Goal: Information Seeking & Learning: Learn about a topic

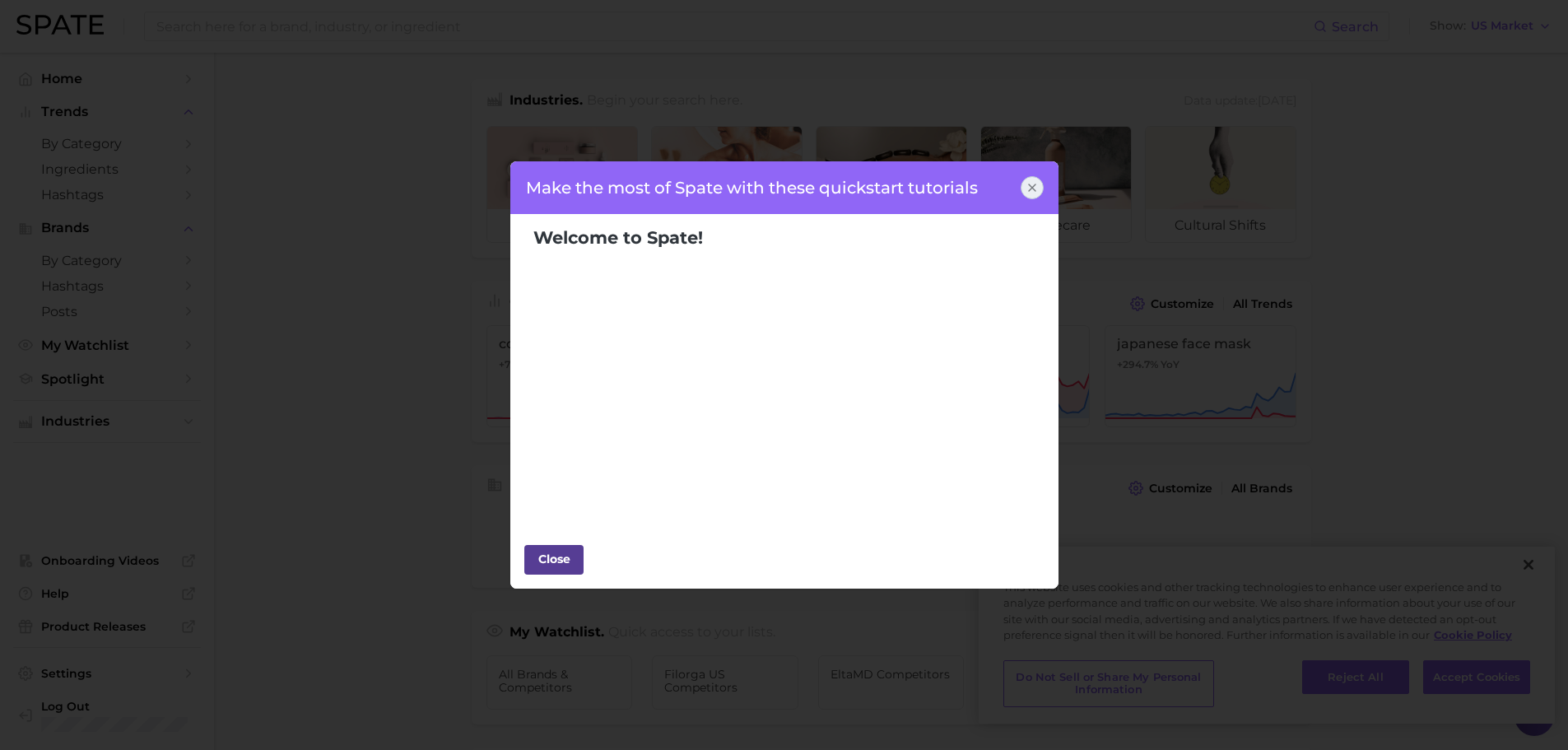
click at [547, 565] on div "Close" at bounding box center [554, 559] width 49 height 25
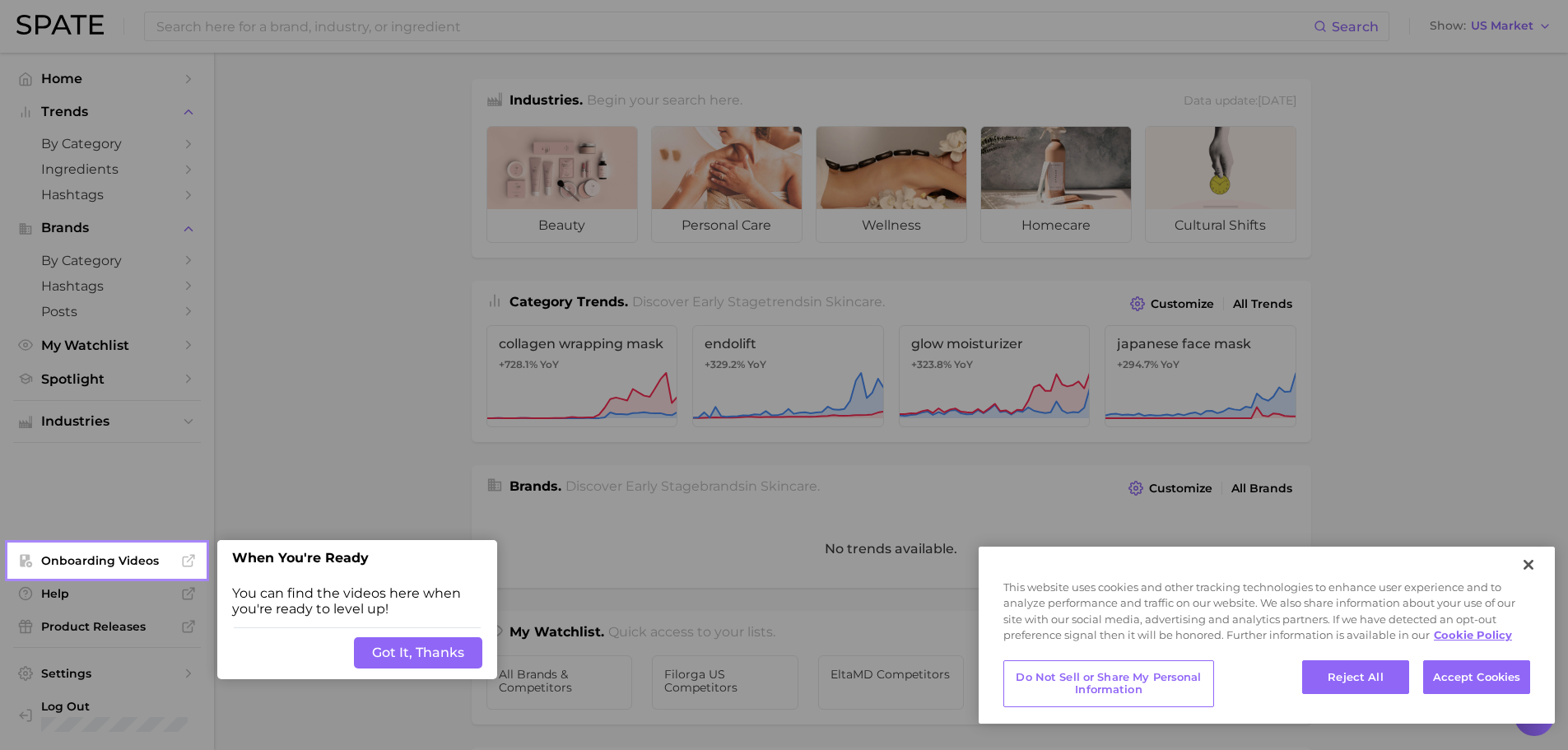
click at [459, 654] on button "Got It, Thanks" at bounding box center [418, 653] width 129 height 31
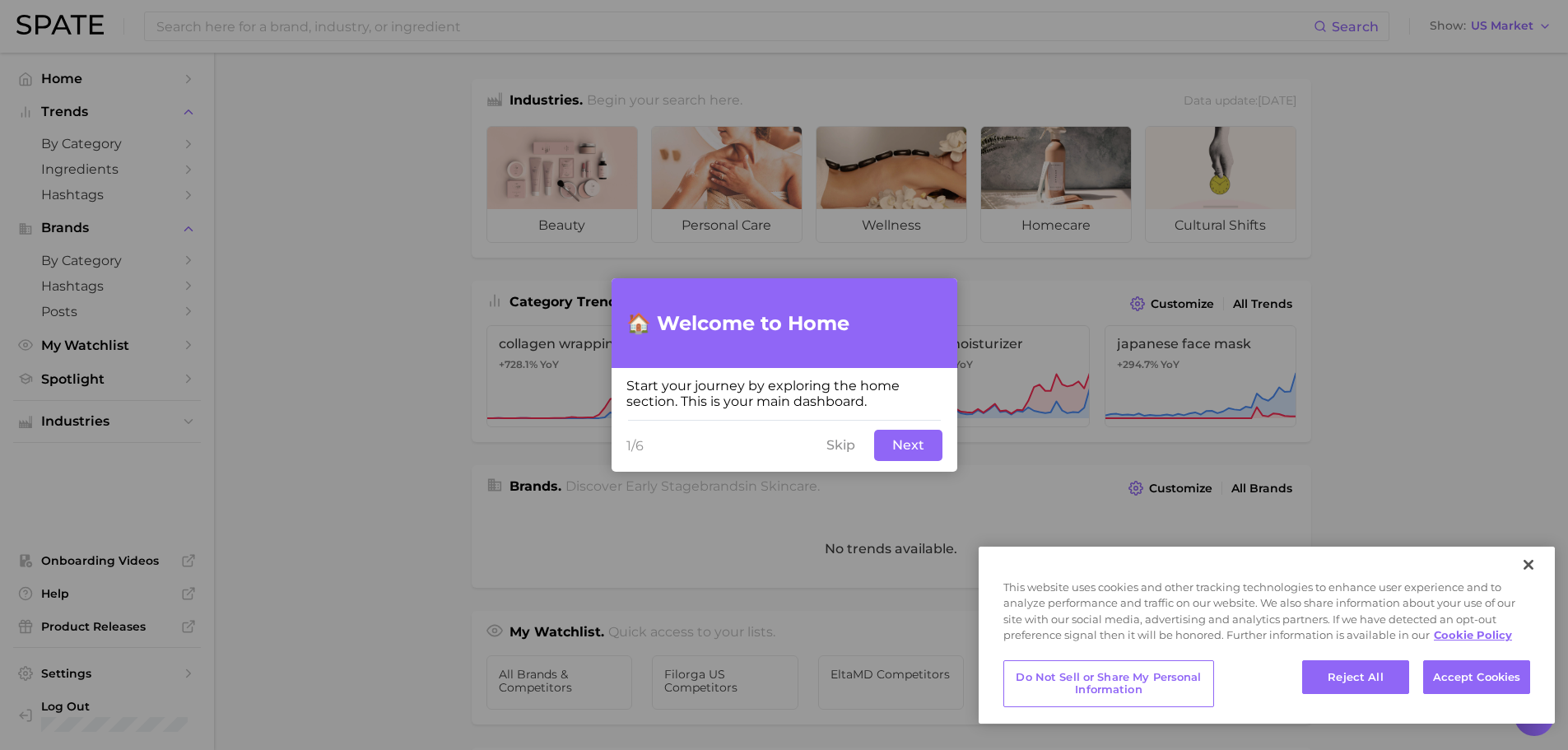
click at [851, 457] on button "Skip" at bounding box center [840, 445] width 48 height 31
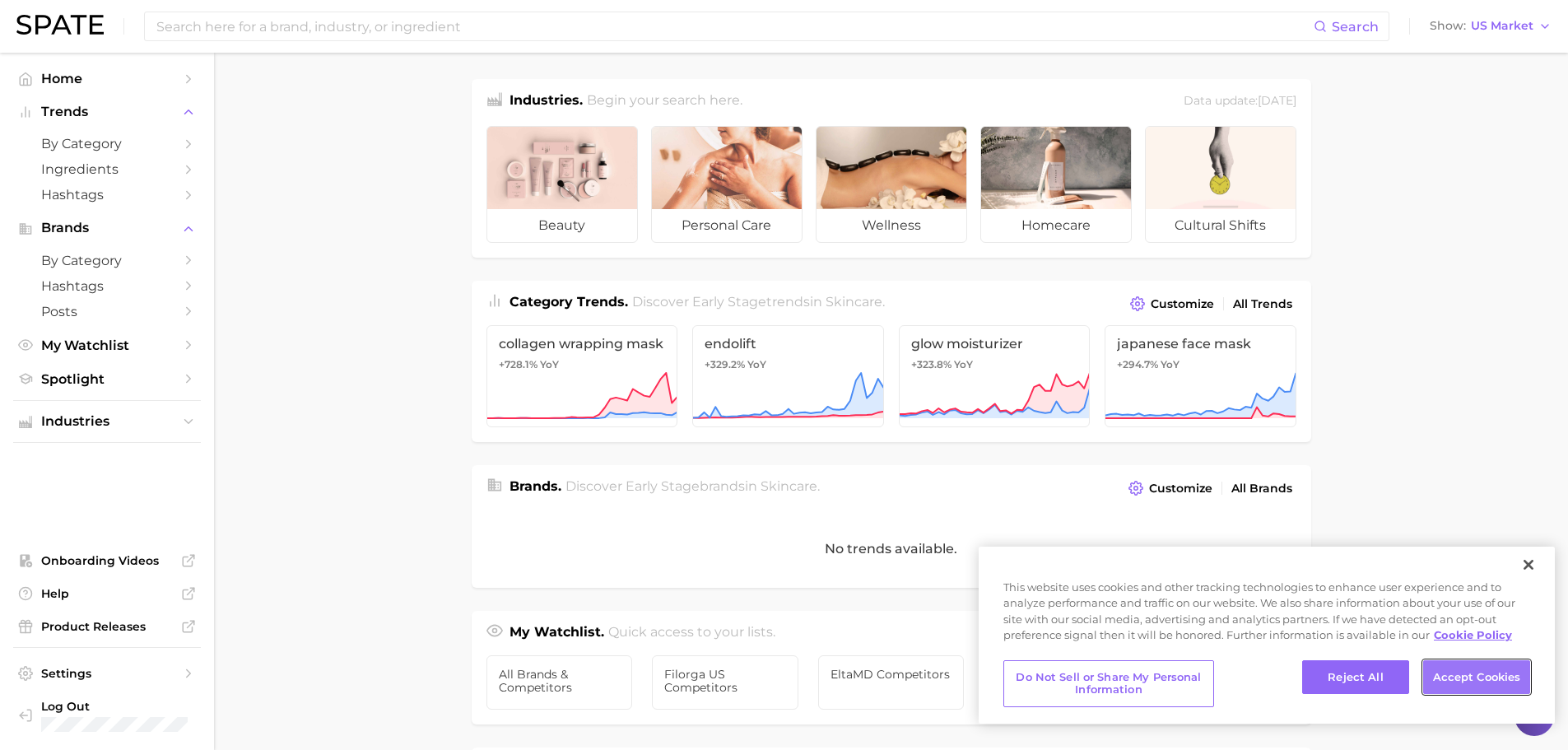
click at [1427, 670] on button "Accept Cookies" at bounding box center [1477, 677] width 107 height 35
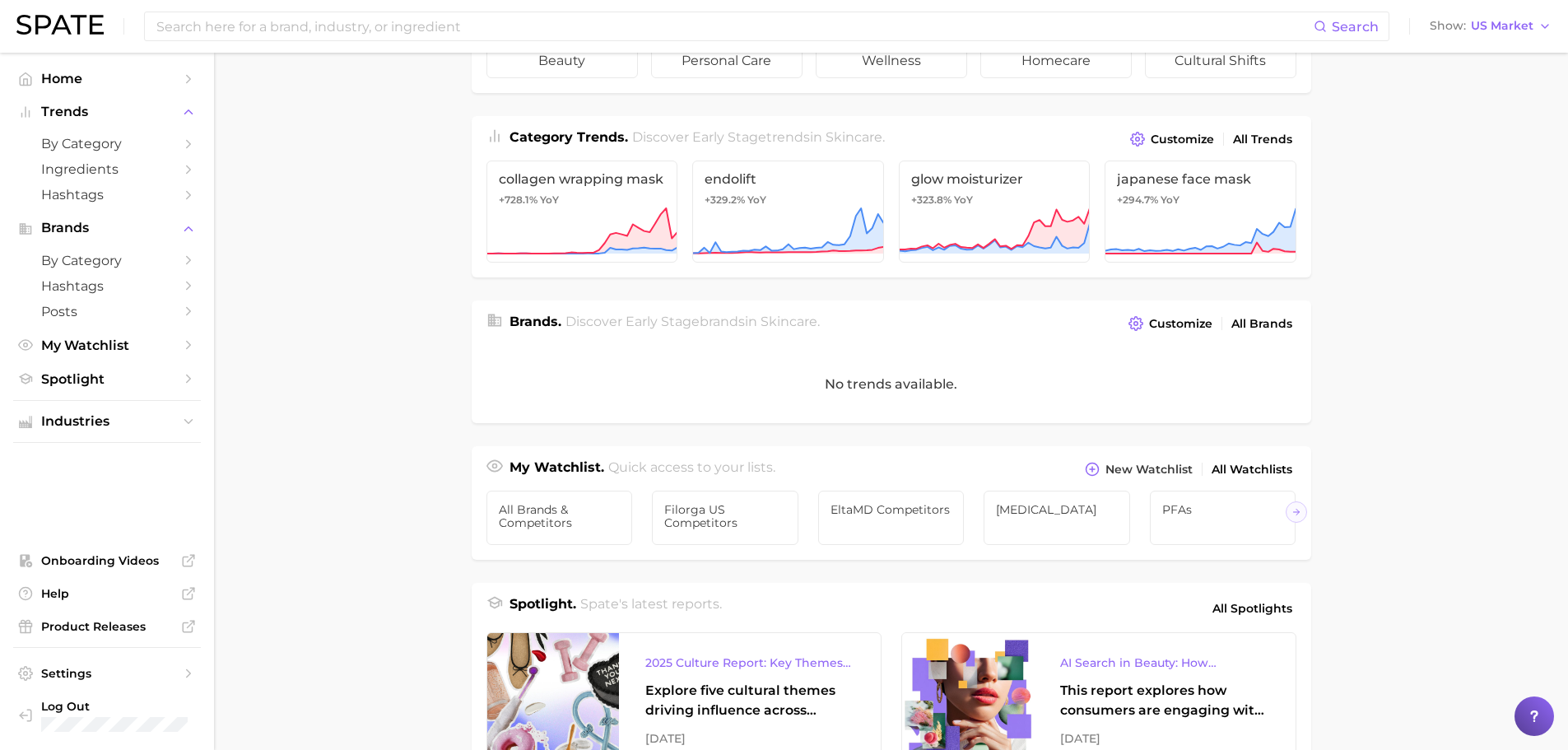
scroll to position [247, 0]
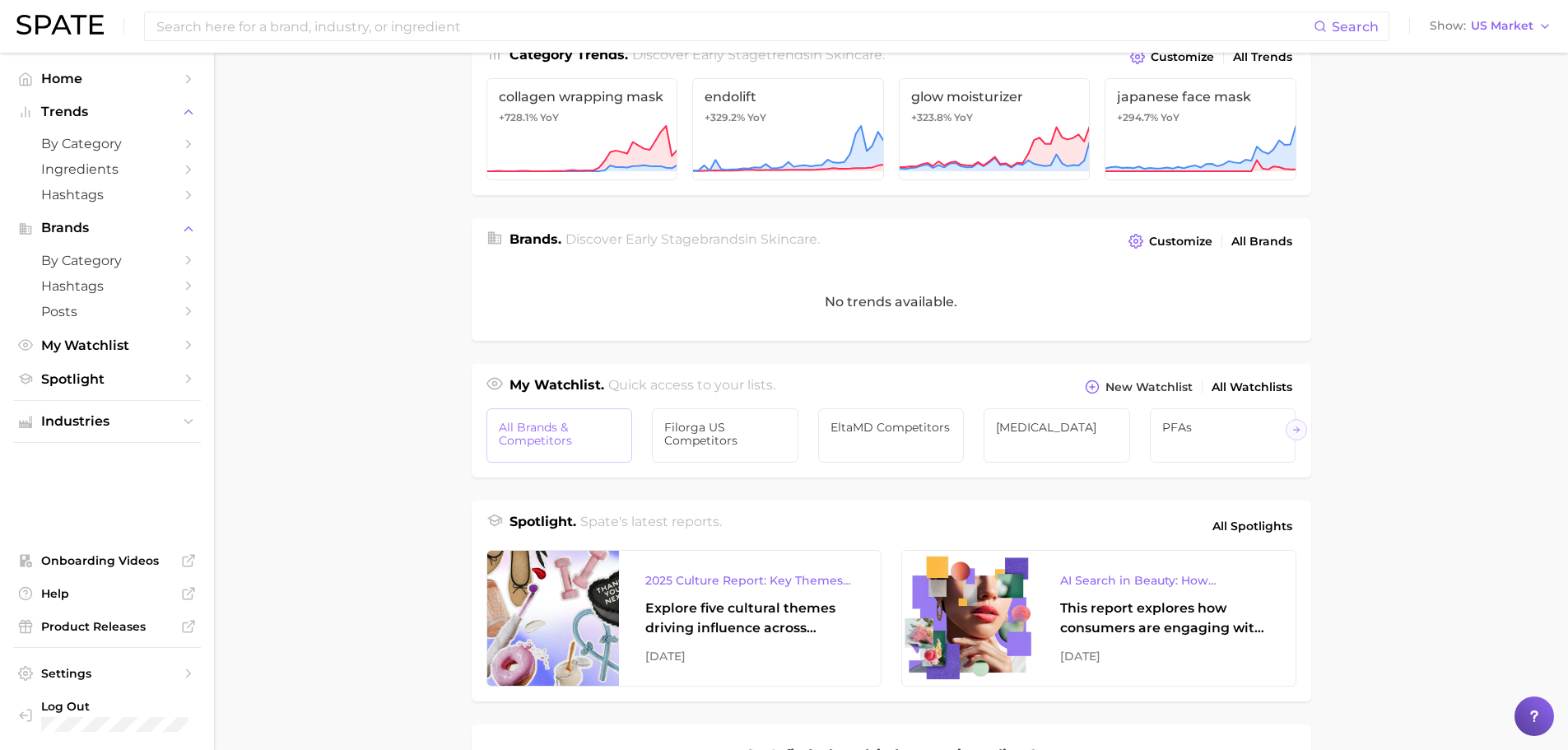
click at [534, 426] on span "All Brands & Competitors" at bounding box center [560, 433] width 122 height 26
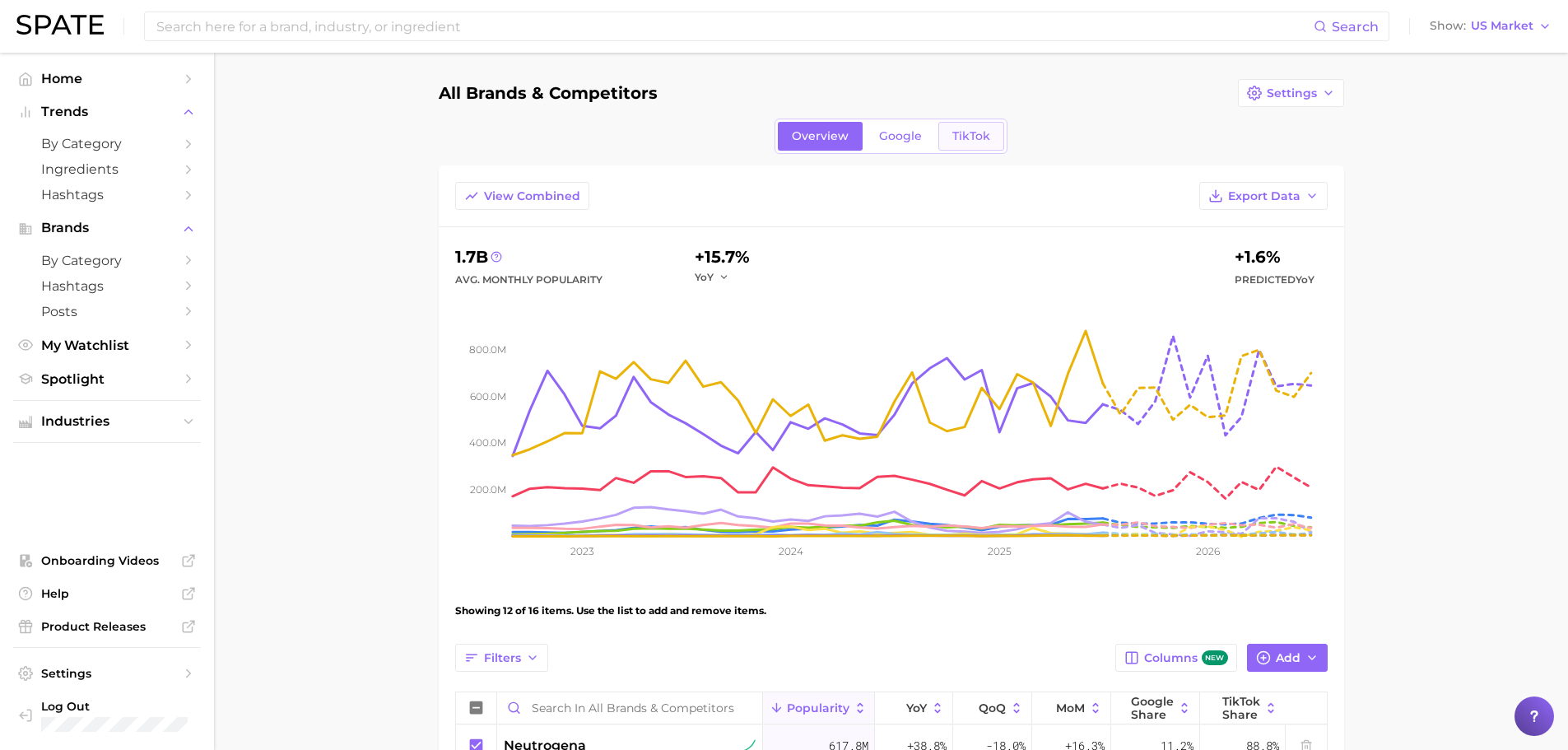
click at [962, 145] on link "TikTok" at bounding box center [971, 136] width 66 height 29
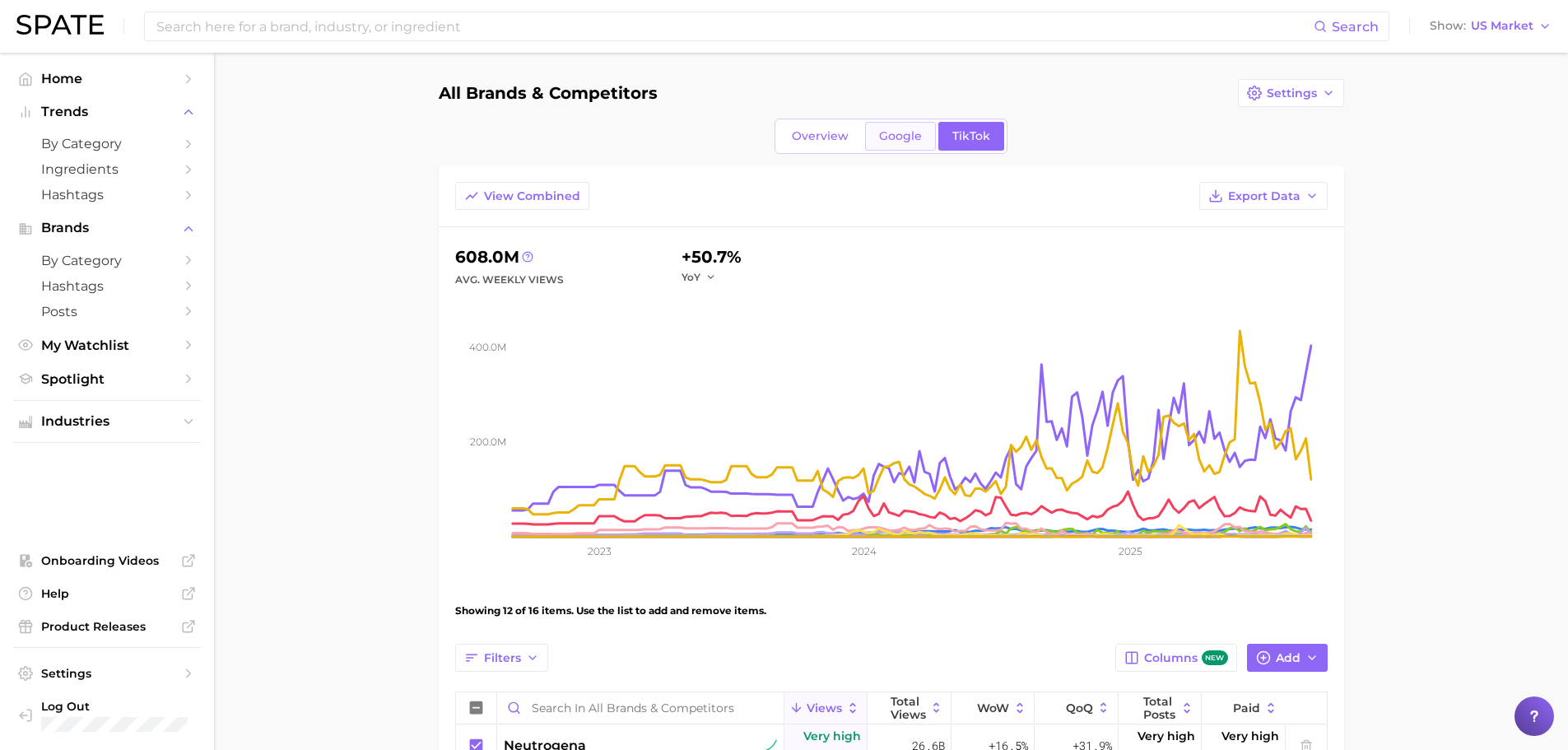
click at [878, 135] on link "Google" at bounding box center [901, 136] width 71 height 29
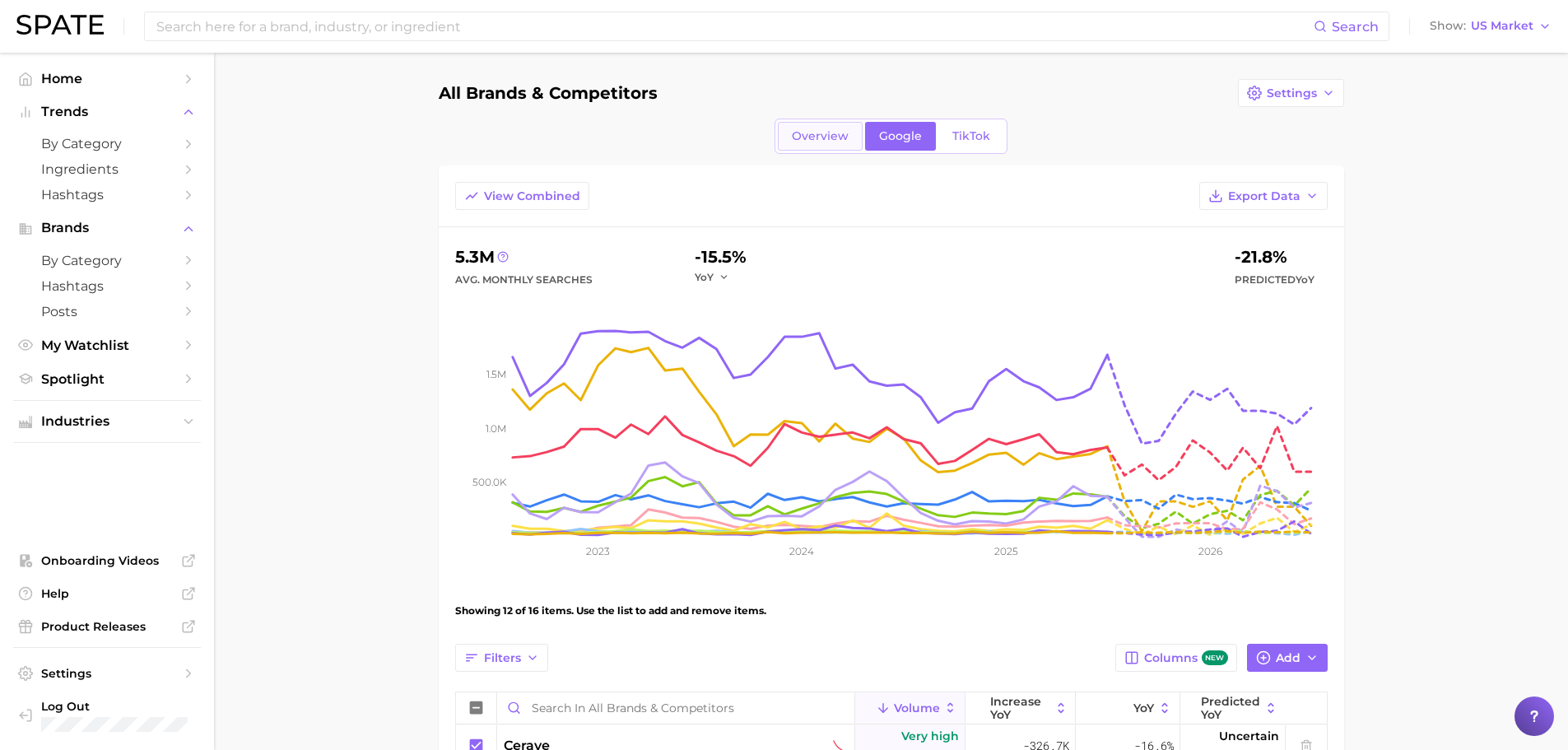
click at [823, 144] on link "Overview" at bounding box center [820, 136] width 85 height 29
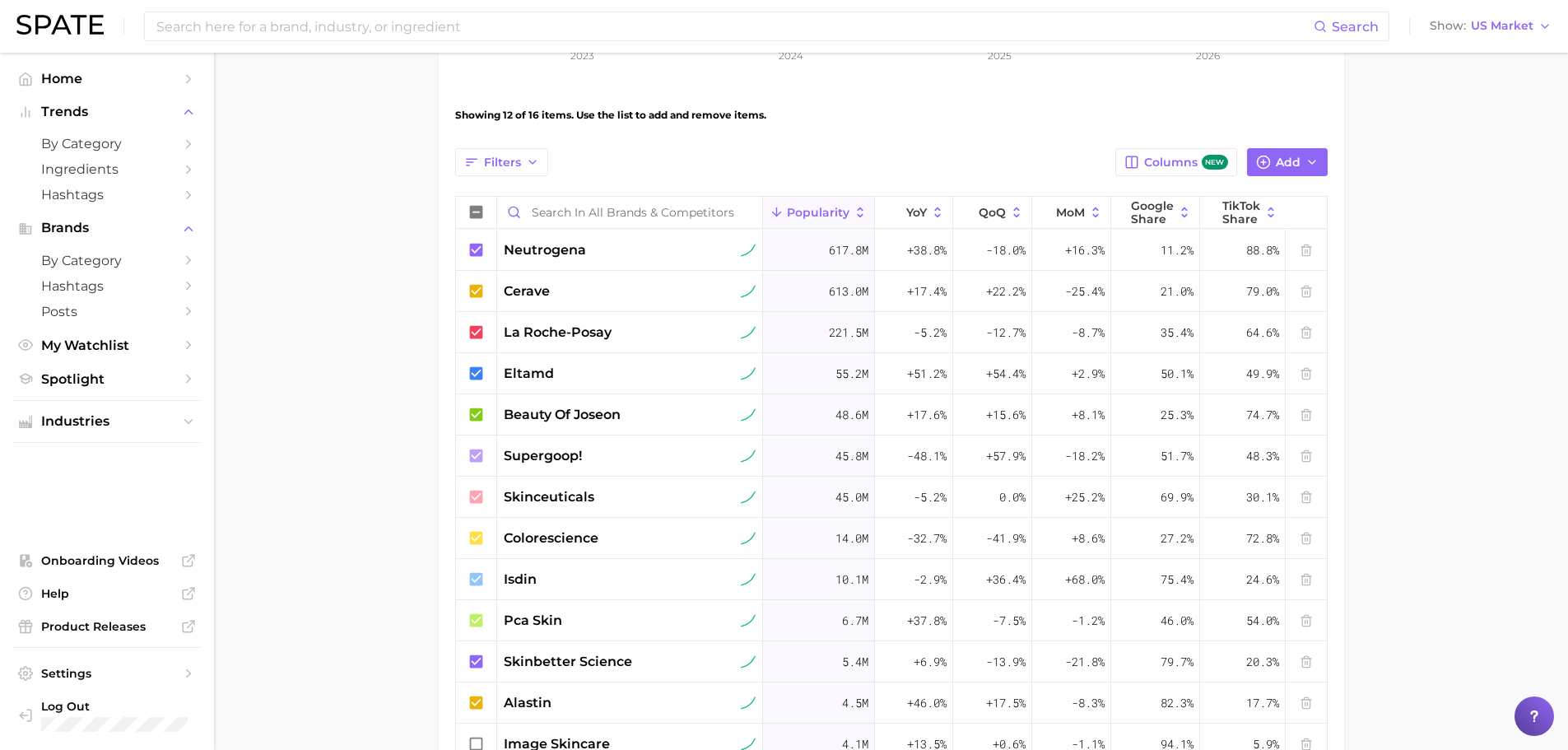
scroll to position [329, 0]
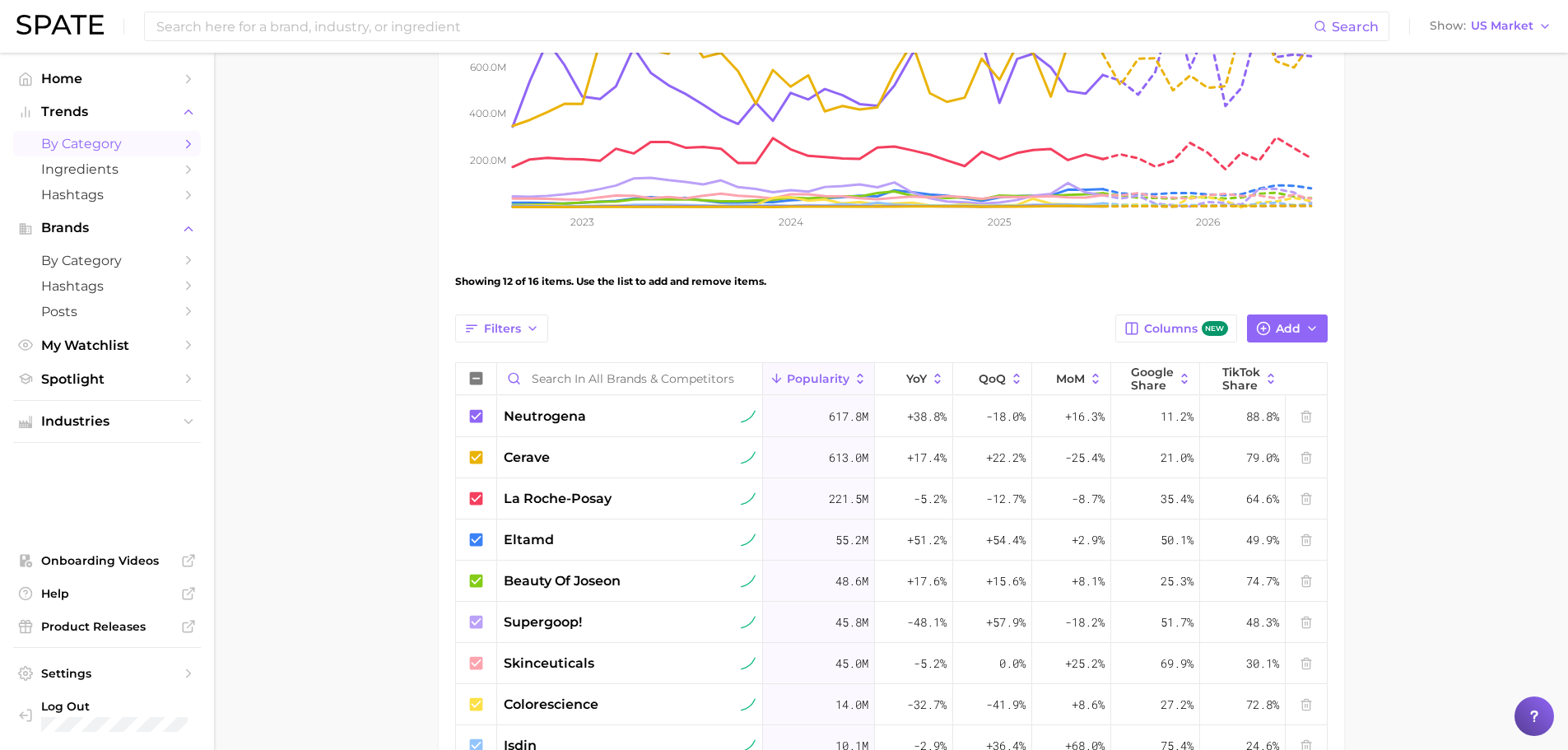
click at [87, 138] on span "by Category" at bounding box center [107, 144] width 132 height 15
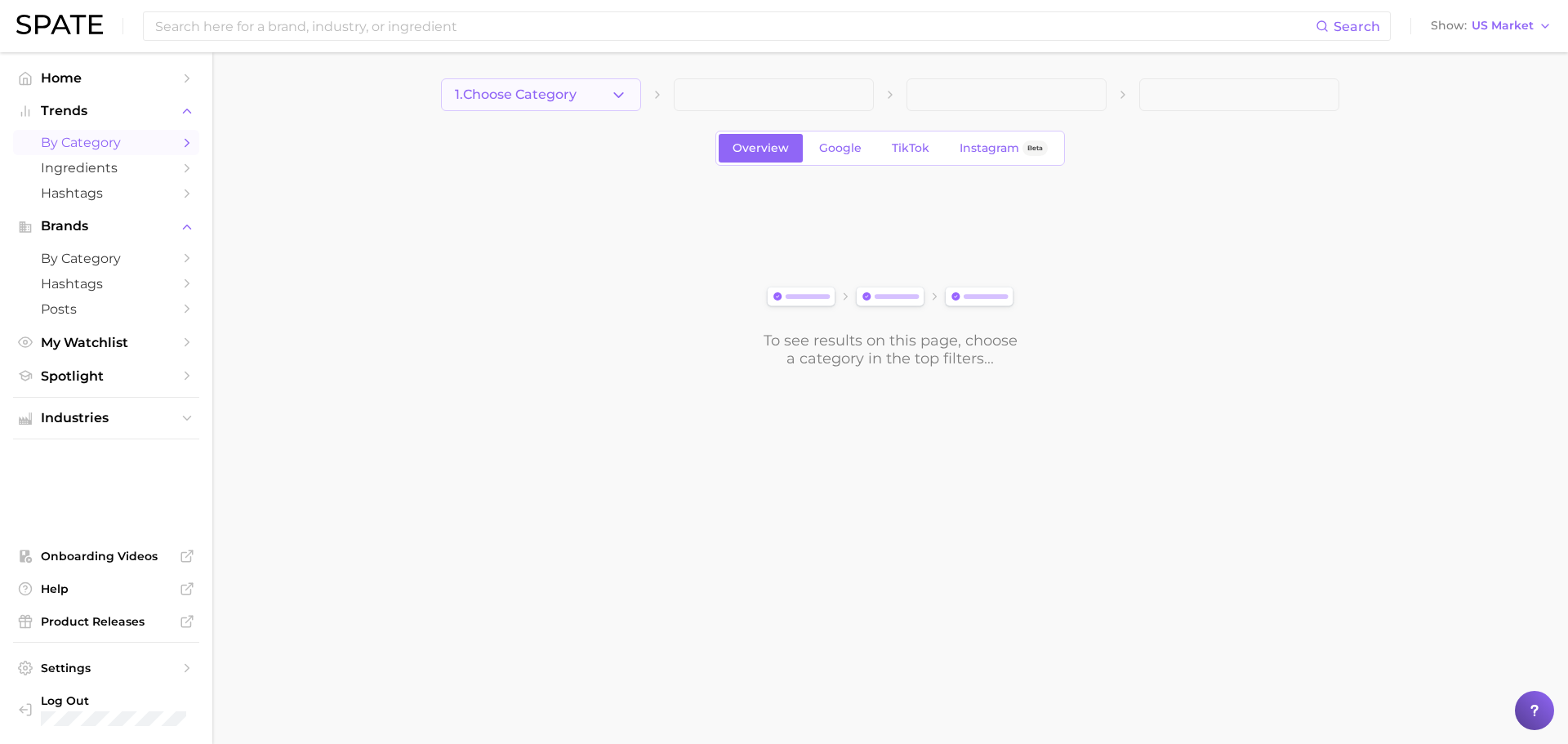
click at [609, 97] on button "1. Choose Category" at bounding box center [541, 94] width 200 height 33
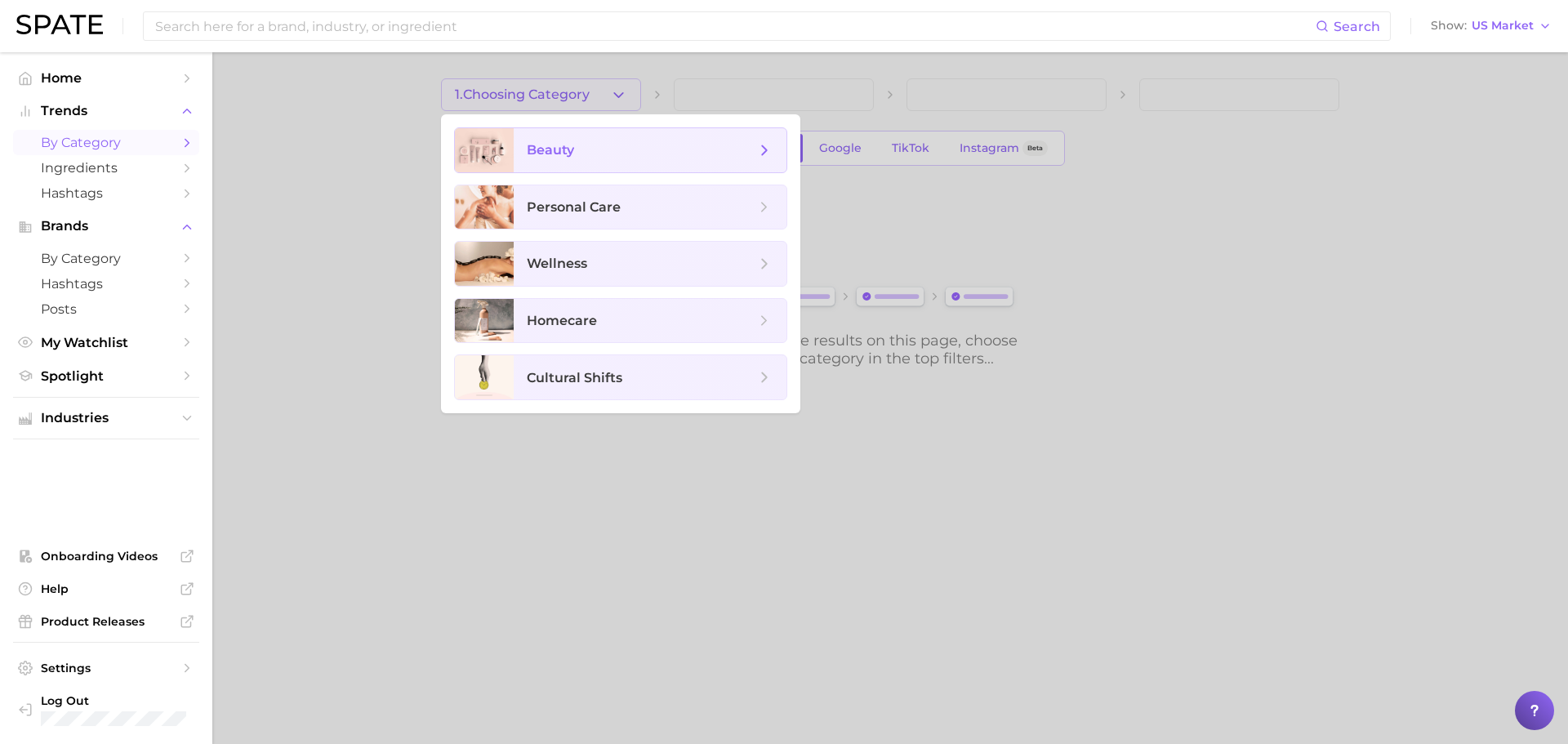
click at [762, 153] on icon at bounding box center [764, 149] width 18 height 18
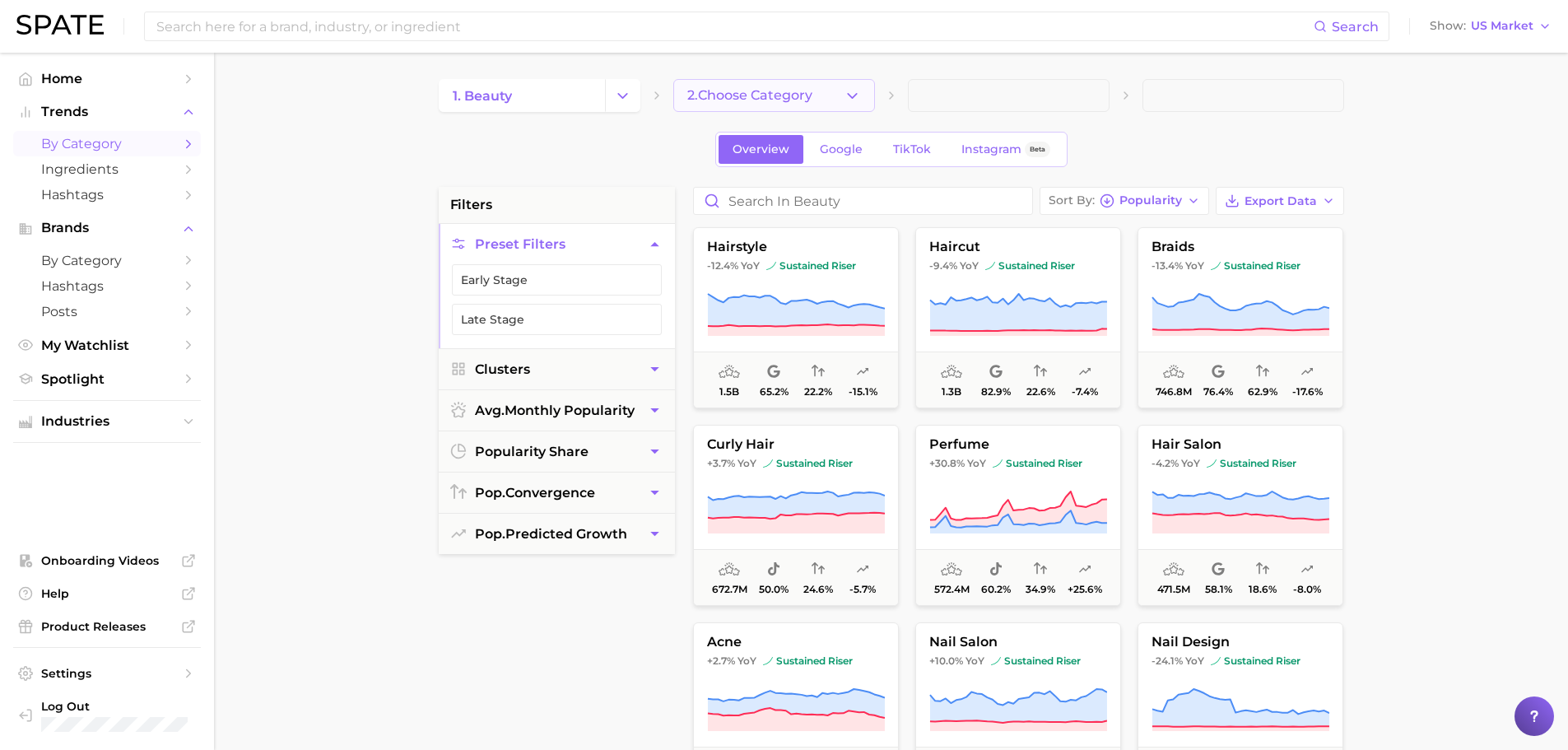
click at [836, 97] on button "2. Choose Category" at bounding box center [774, 95] width 201 height 33
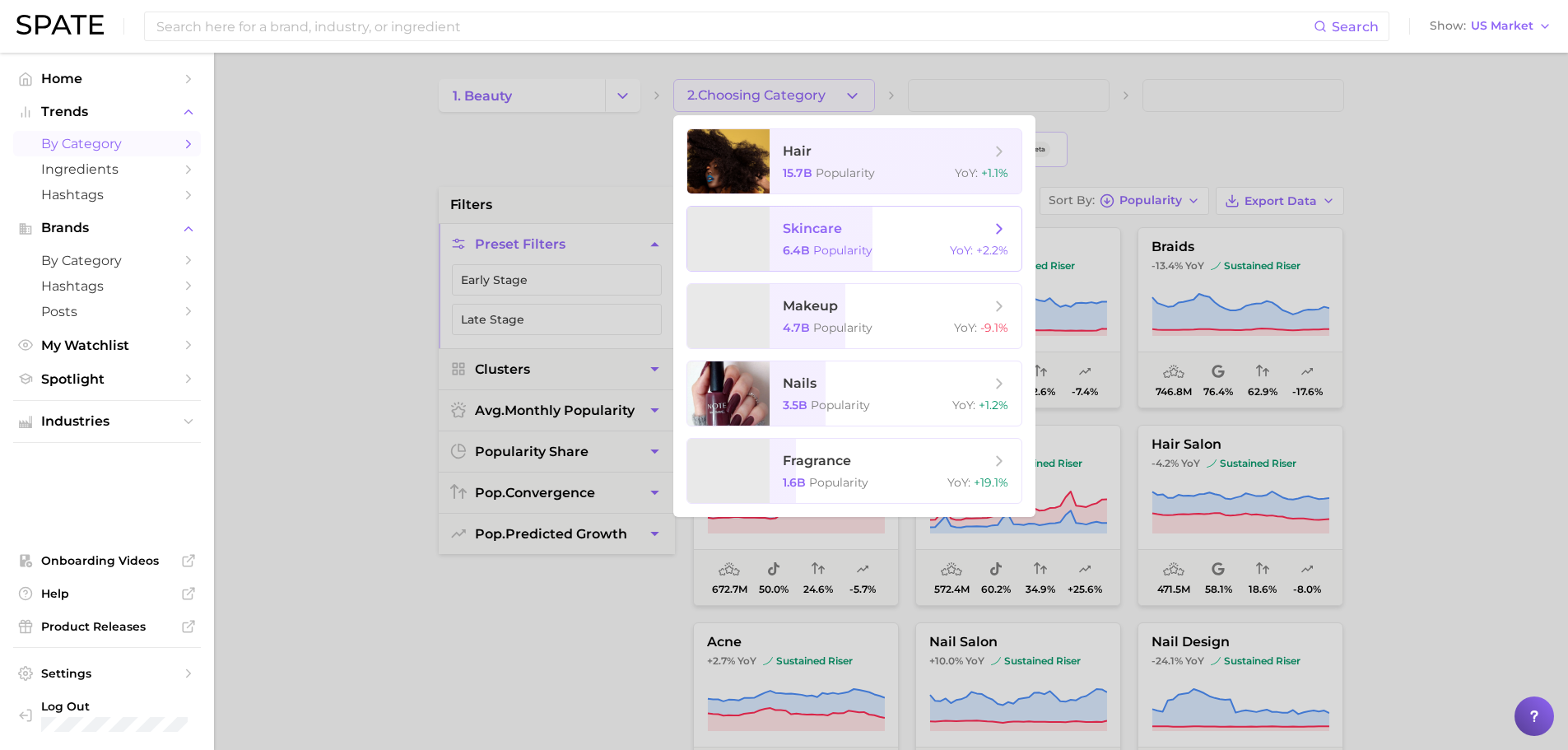
click at [886, 227] on span "skincare" at bounding box center [886, 229] width 207 height 18
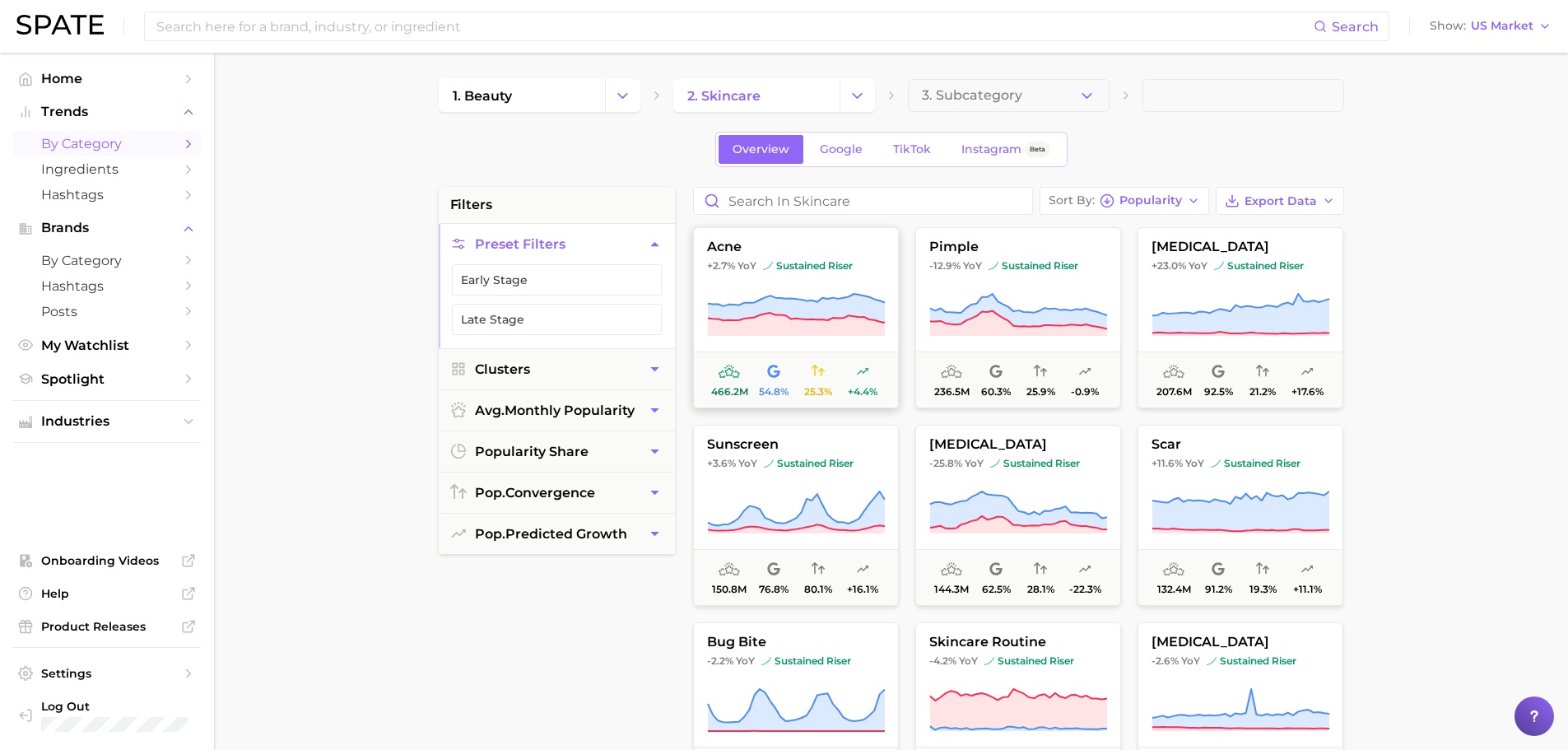
click at [811, 324] on icon at bounding box center [795, 324] width 177 height 23
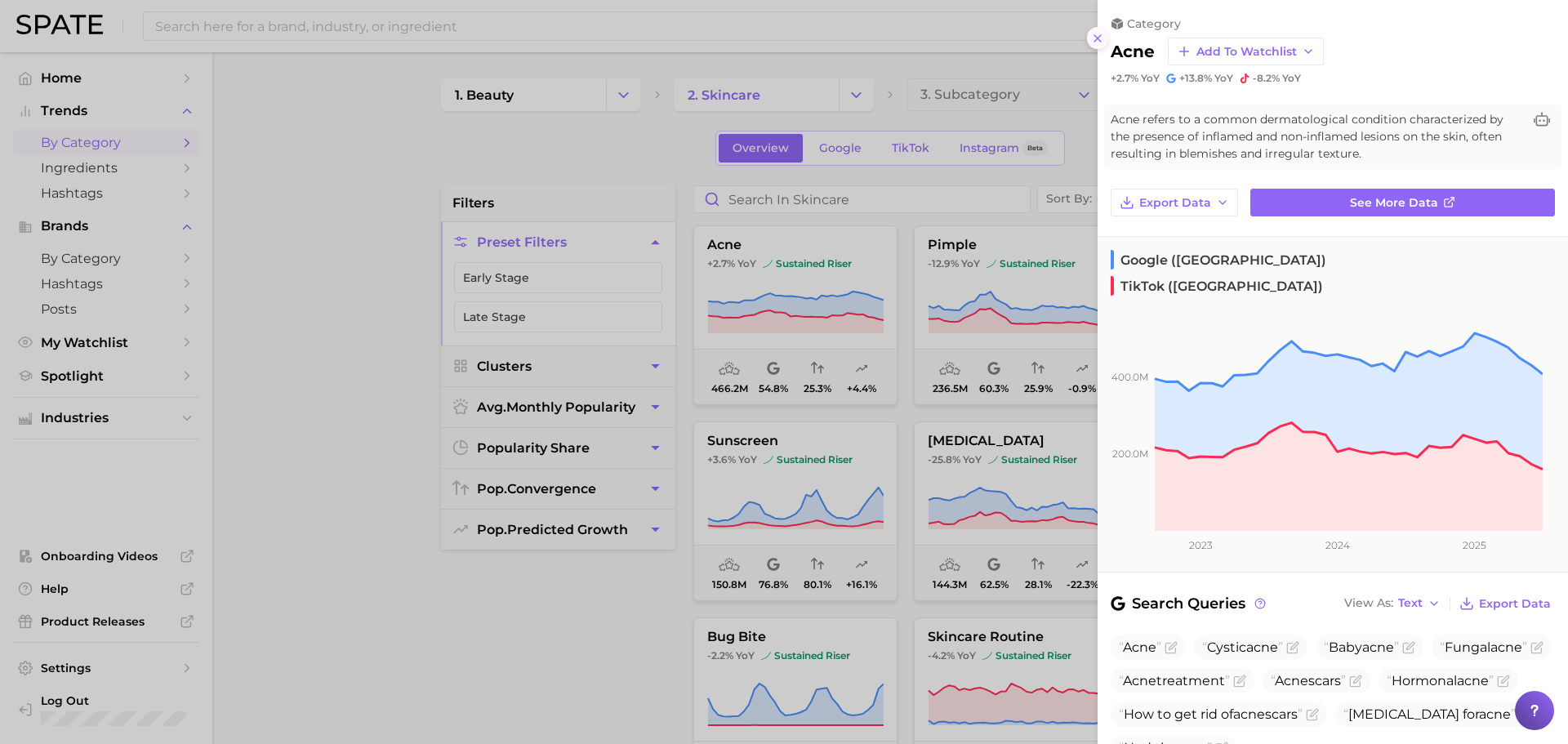
click at [1100, 43] on icon at bounding box center [1098, 39] width 13 height 13
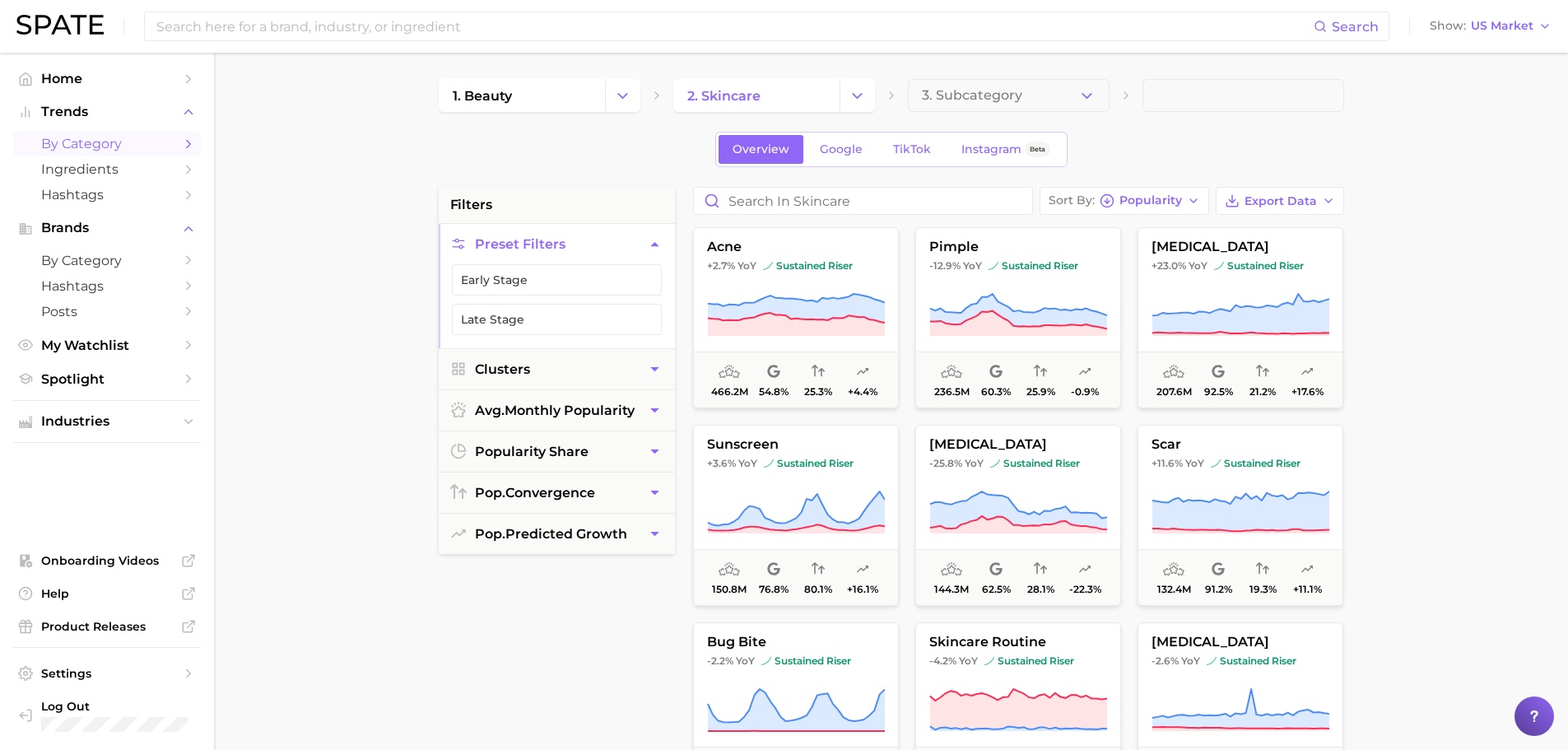
click at [1425, 382] on main "1. beauty 2. skincare 3. Subcategory Overview Google TikTok Instagram Beta filt…" at bounding box center [891, 677] width 1355 height 1249
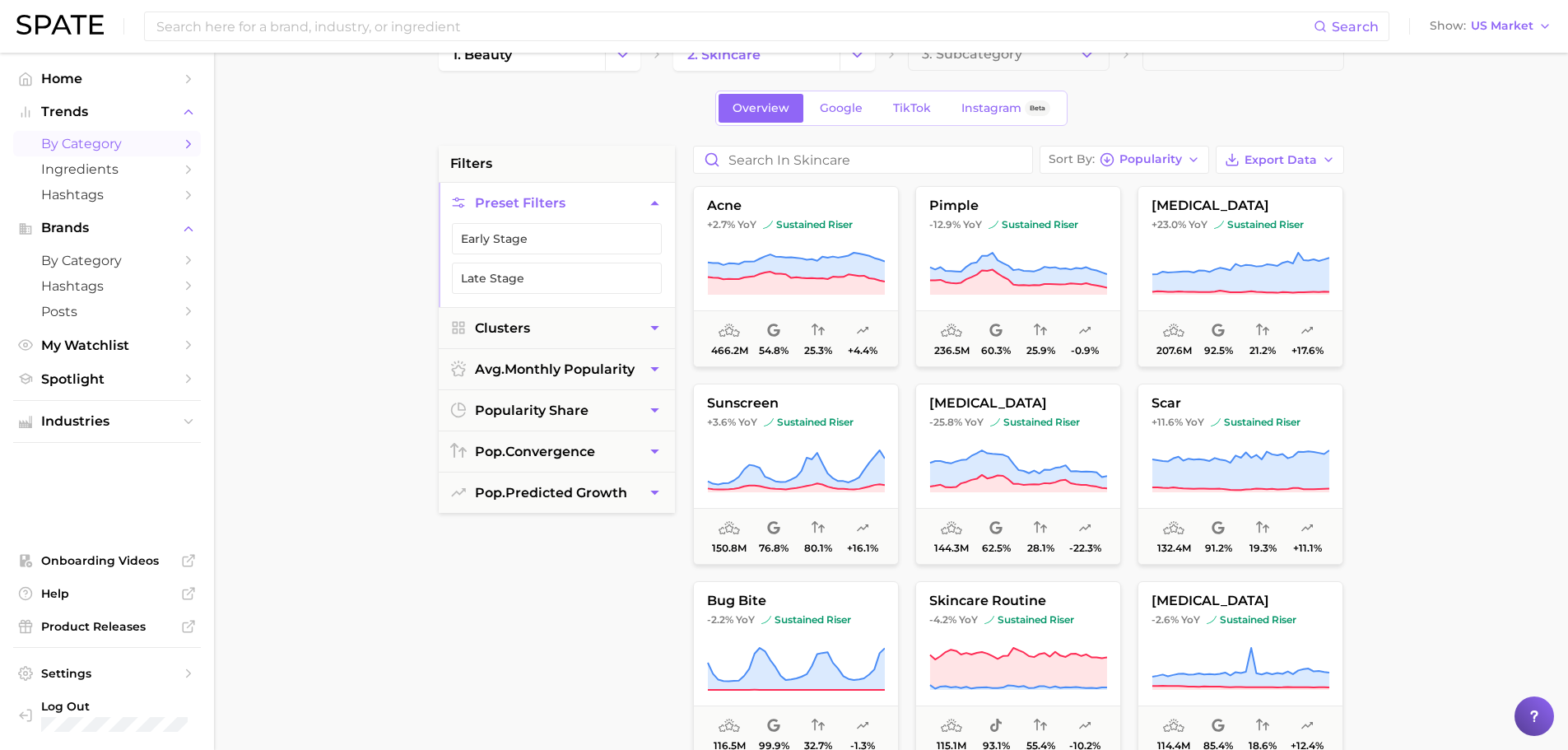
scroll to position [82, 0]
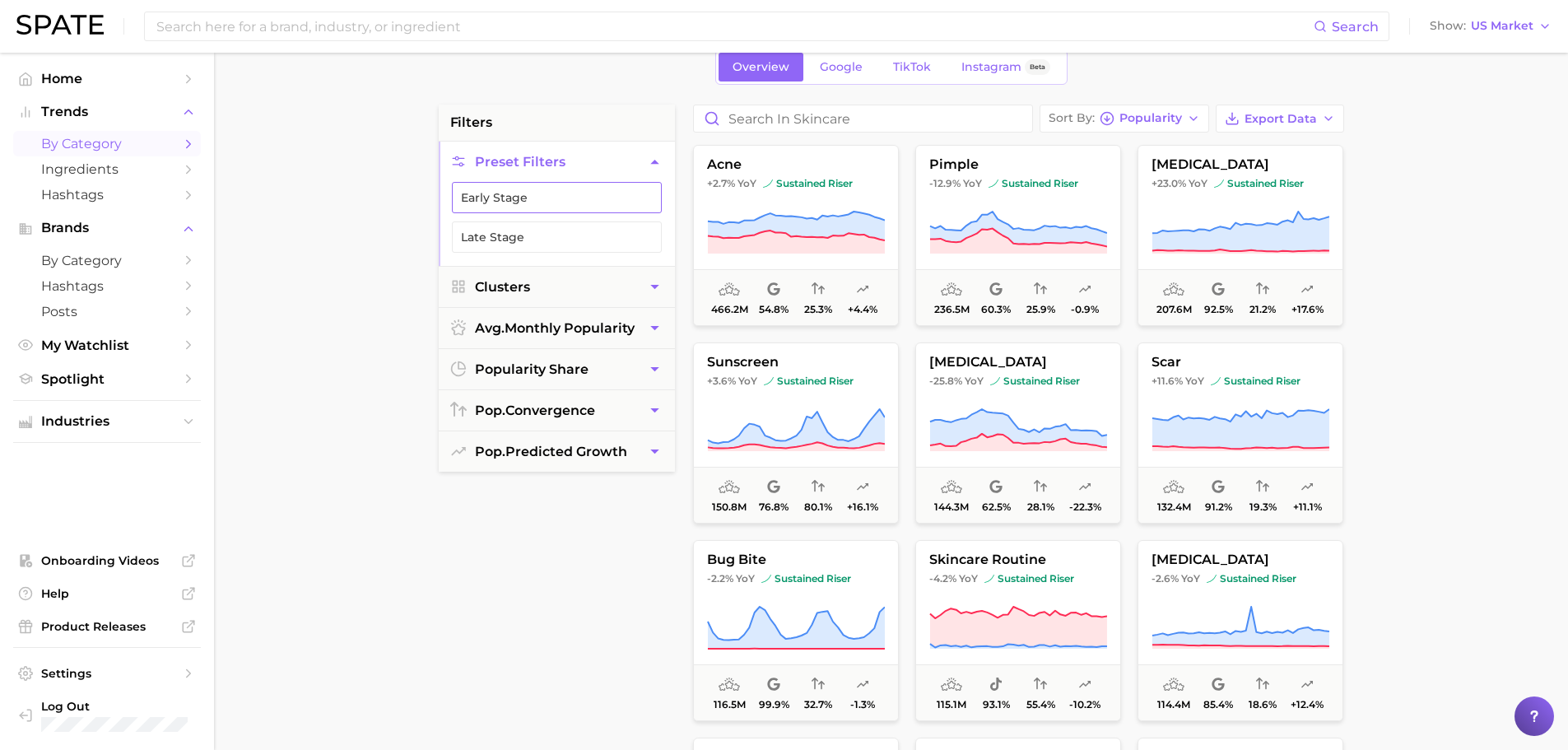
click at [501, 207] on button "Early Stage" at bounding box center [557, 197] width 210 height 31
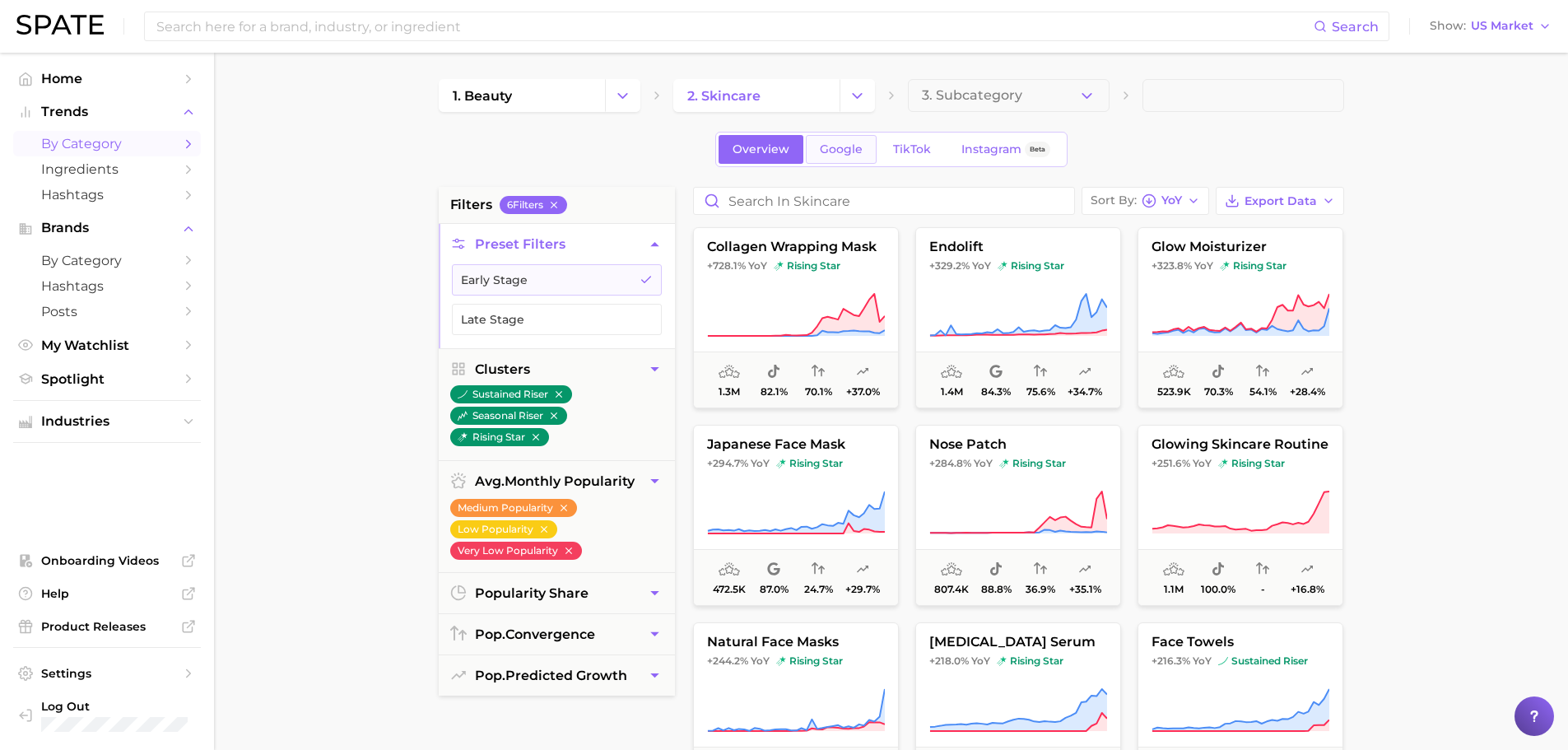
click at [842, 152] on span "Google" at bounding box center [841, 149] width 43 height 14
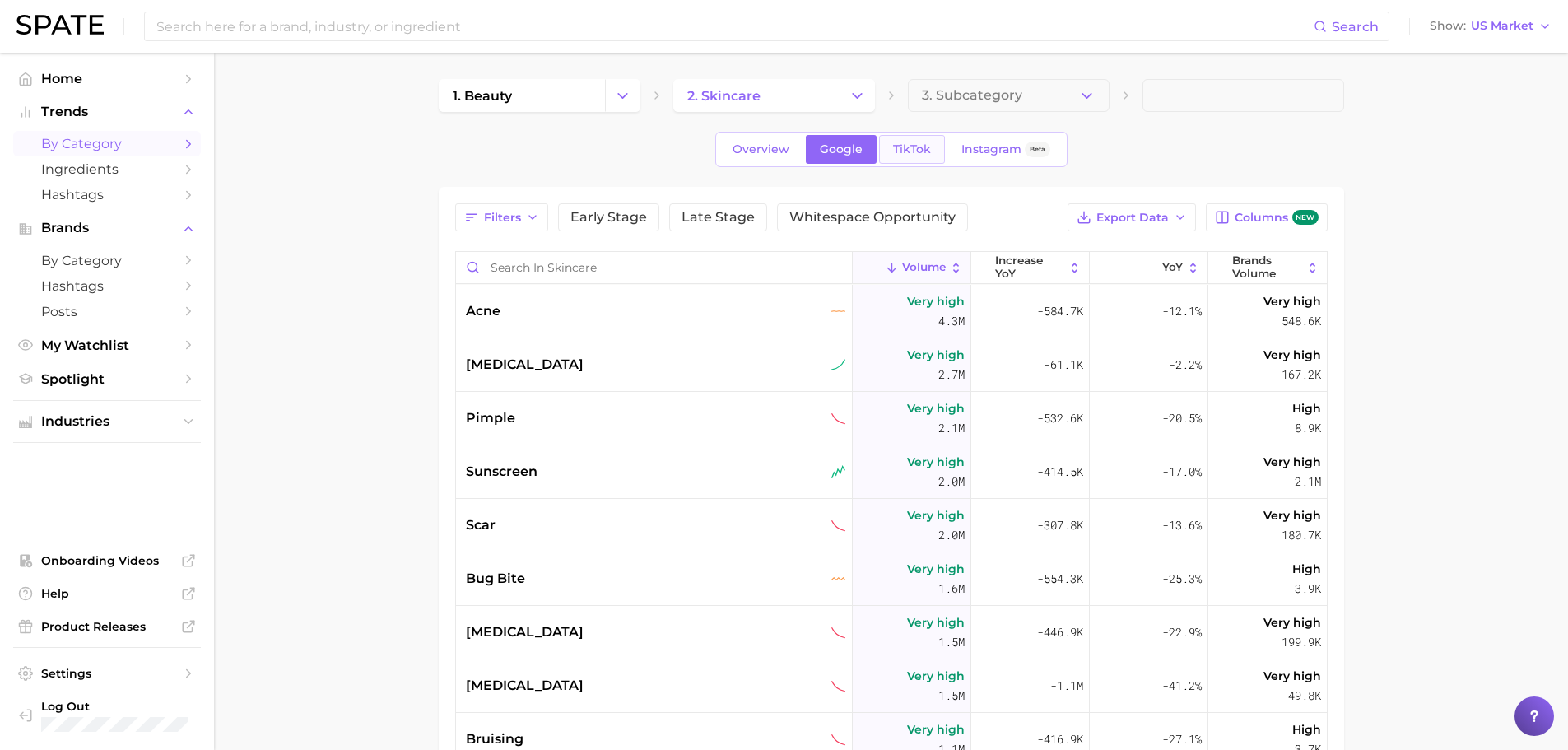
click at [921, 152] on span "TikTok" at bounding box center [912, 149] width 38 height 14
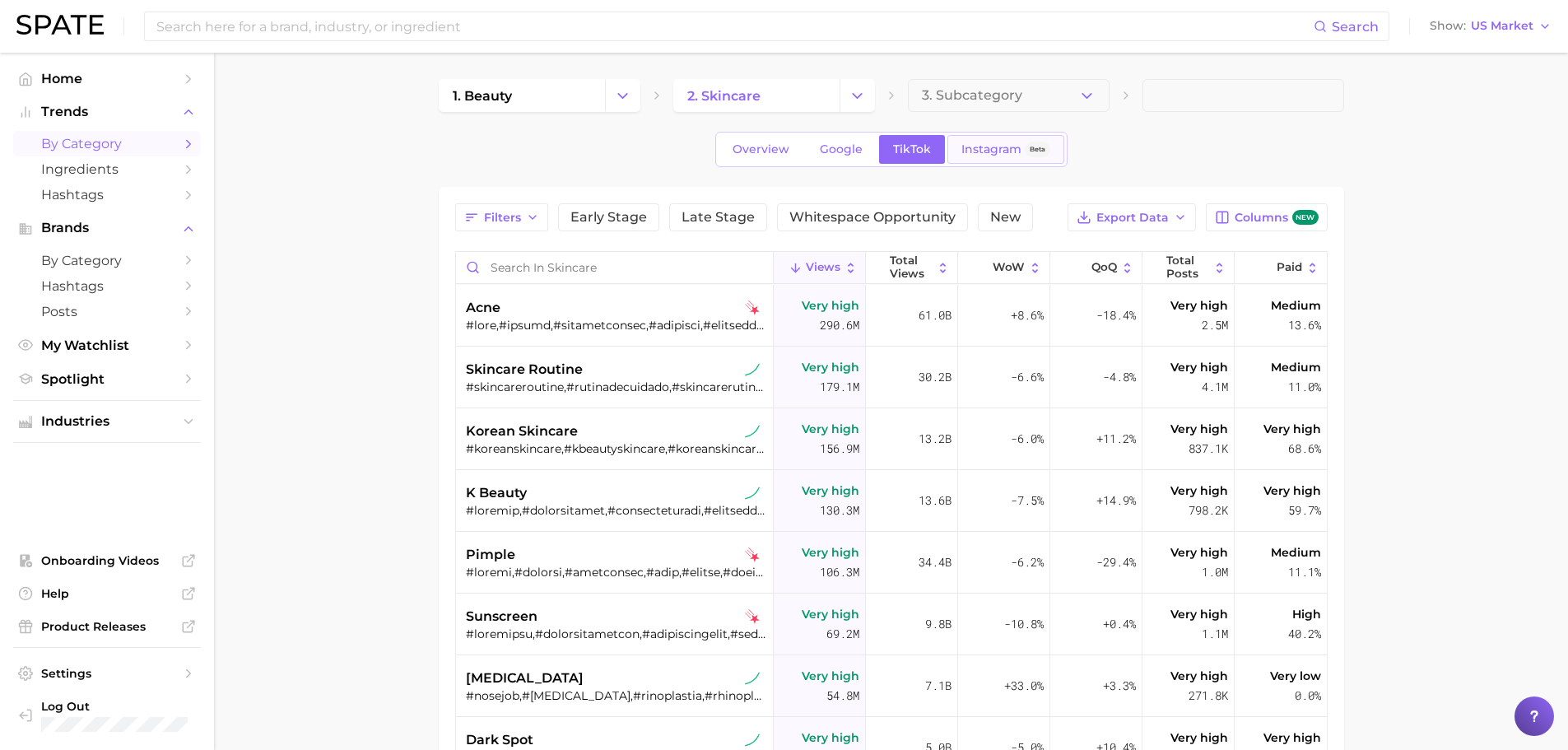
click at [968, 146] on span "Instagram" at bounding box center [991, 149] width 60 height 14
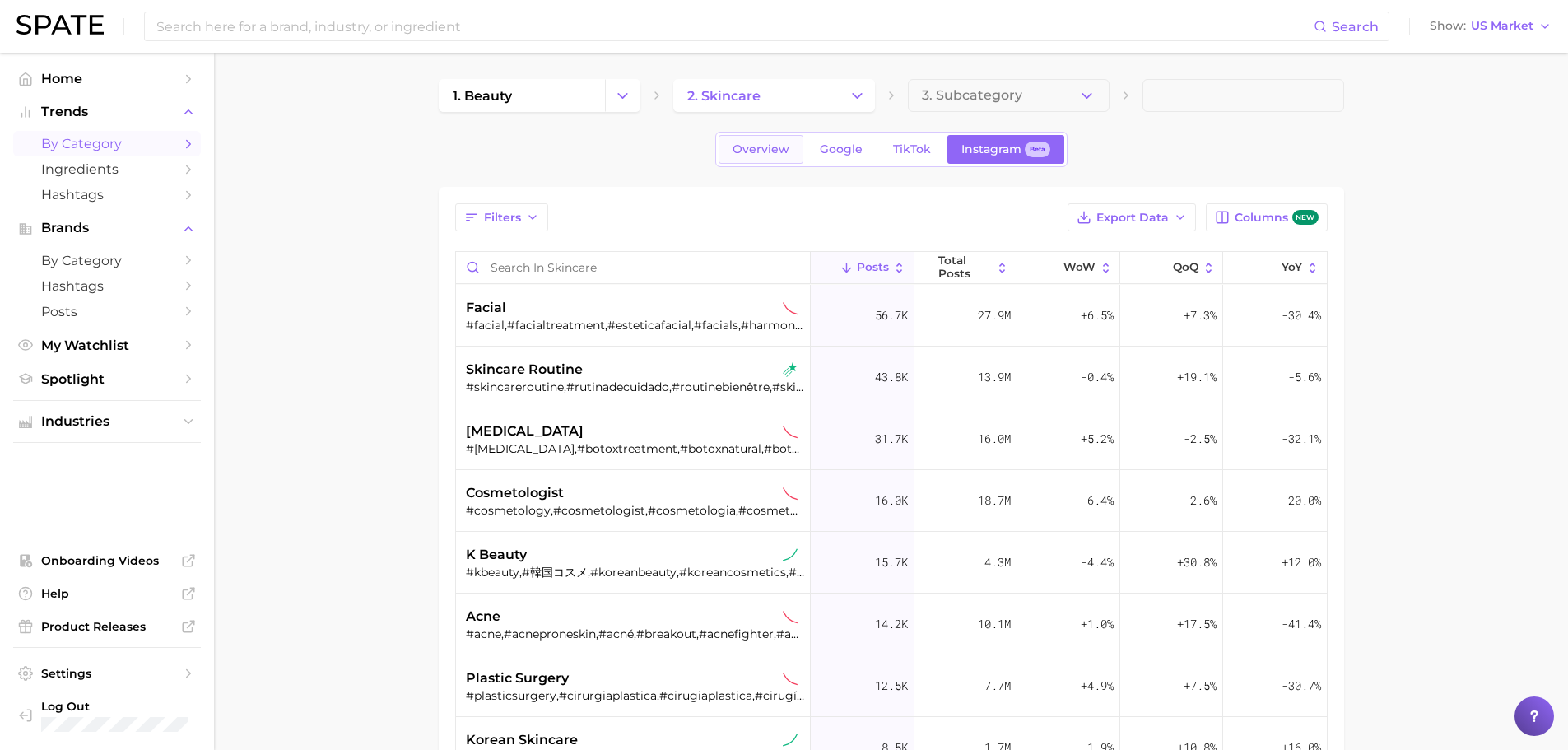
click at [752, 142] on span "Overview" at bounding box center [761, 149] width 57 height 14
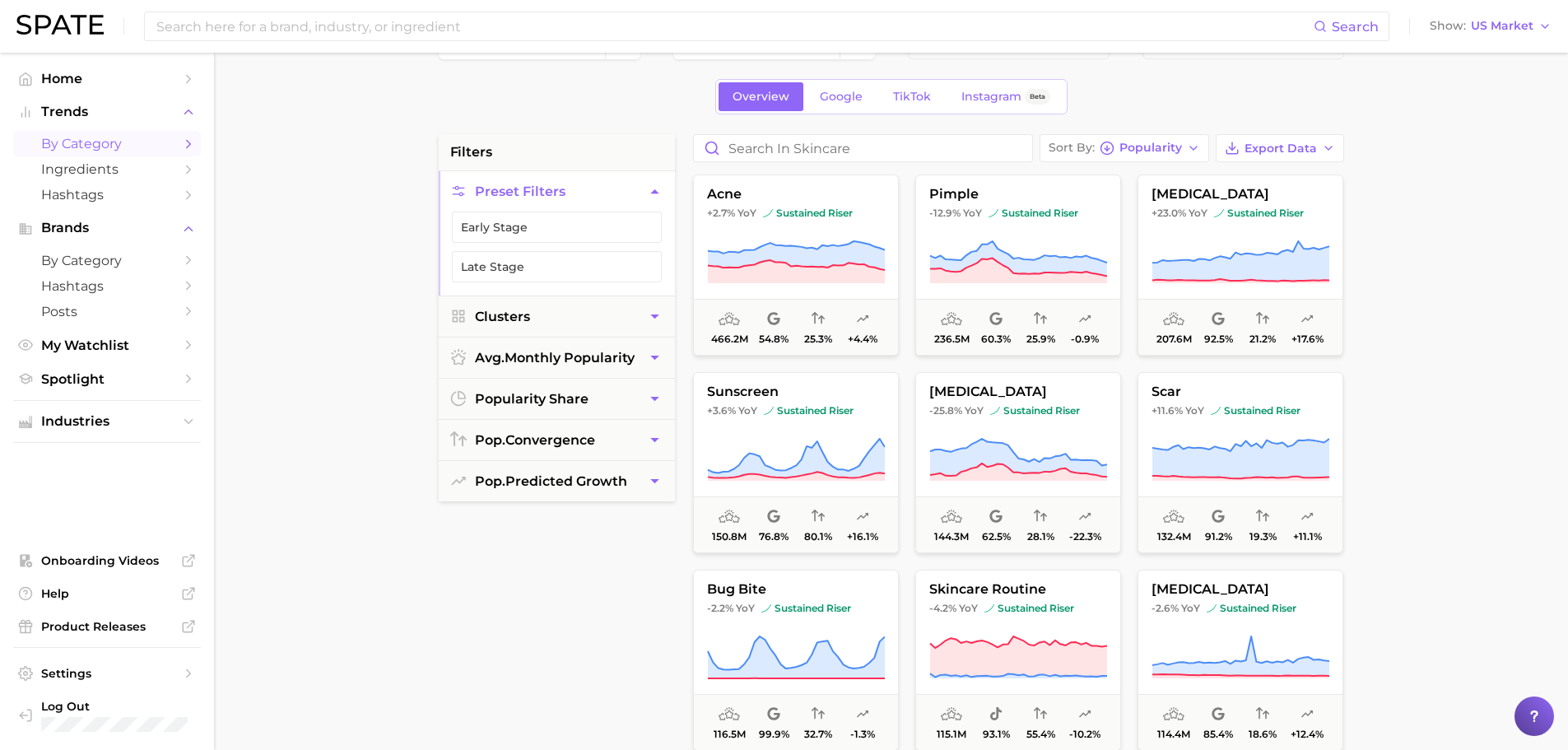
scroll to position [82, 0]
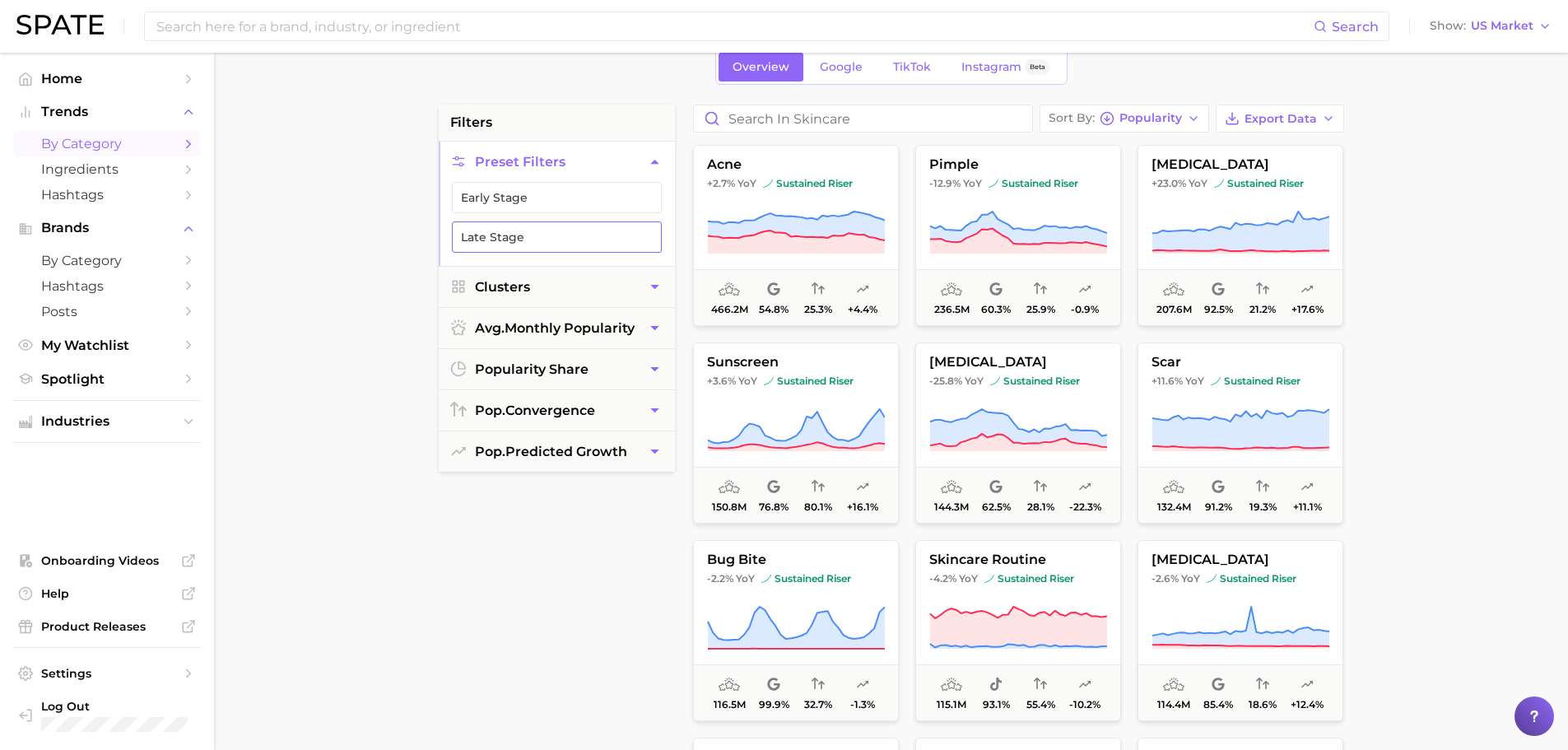
click at [557, 240] on button "Late Stage" at bounding box center [557, 237] width 210 height 31
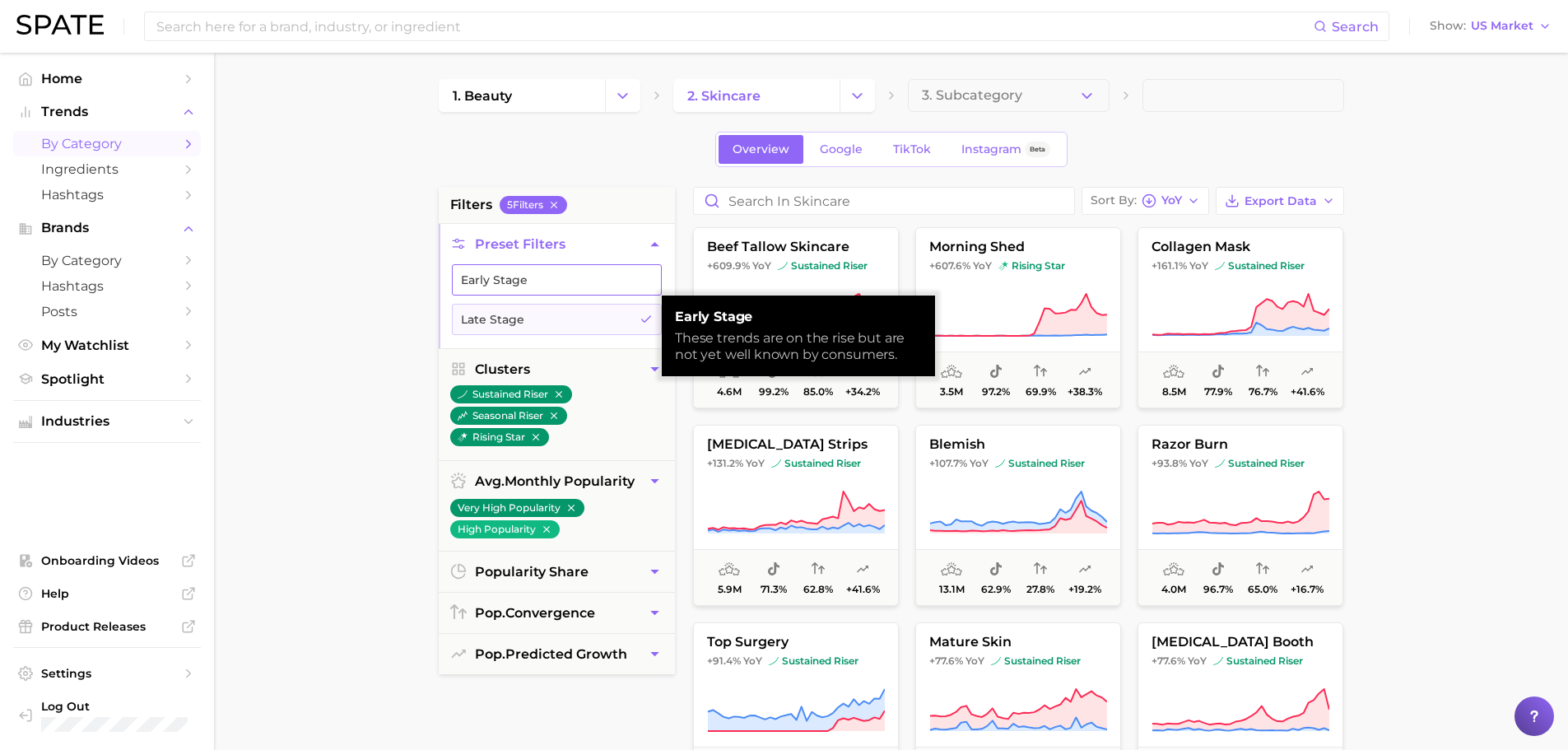
click at [549, 283] on button "Early Stage" at bounding box center [557, 279] width 210 height 31
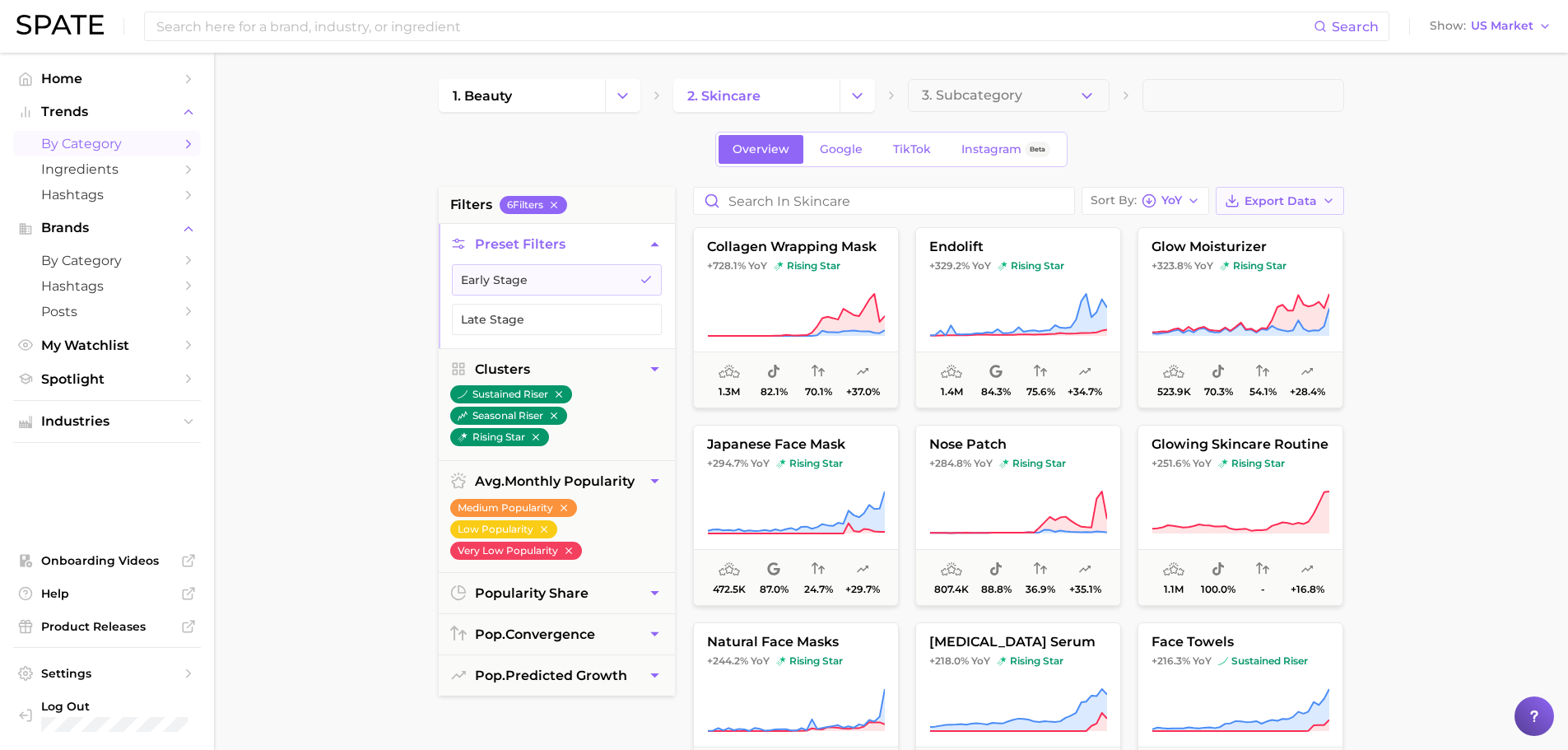
click at [1329, 207] on icon "button" at bounding box center [1329, 201] width 14 height 14
click at [1233, 233] on span "Card Data CSV" at bounding box center [1235, 232] width 86 height 14
click at [532, 322] on button "Late Stage" at bounding box center [557, 319] width 210 height 31
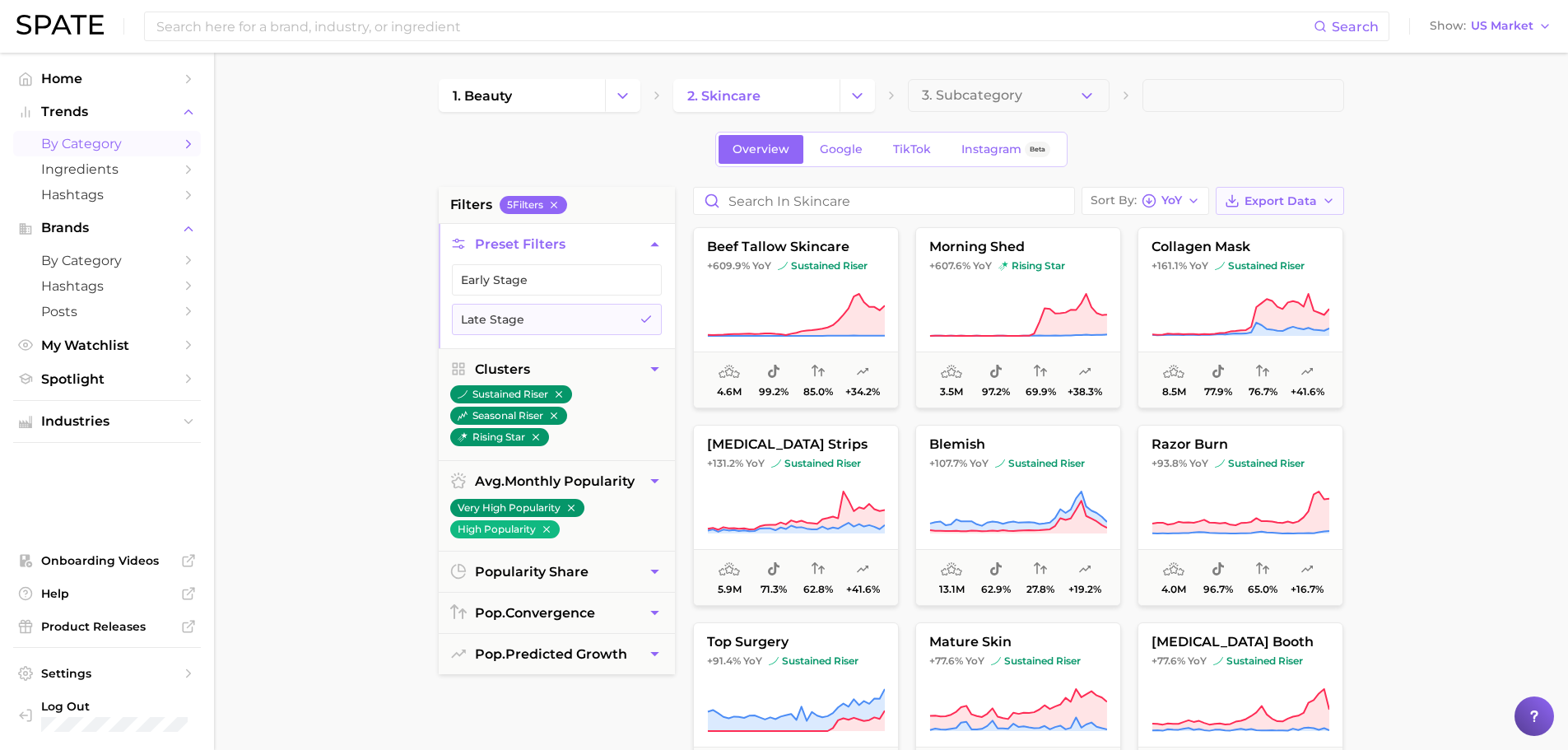
click at [1285, 197] on span "Export Data" at bounding box center [1281, 201] width 73 height 14
click at [1246, 229] on span "Card Data CSV" at bounding box center [1235, 232] width 86 height 14
click at [101, 141] on span "by Category" at bounding box center [107, 144] width 132 height 15
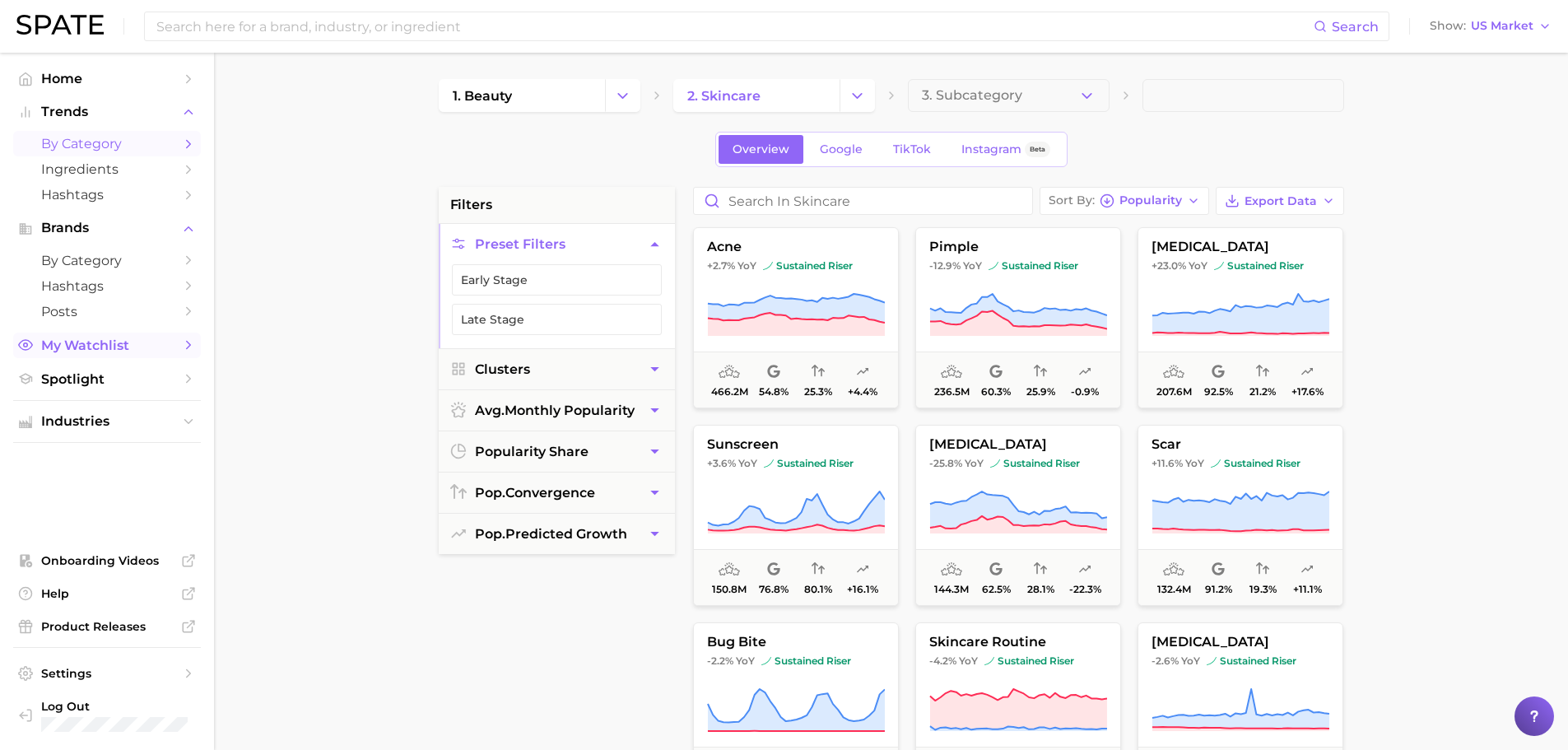
click at [84, 351] on span "My Watchlist" at bounding box center [107, 345] width 132 height 15
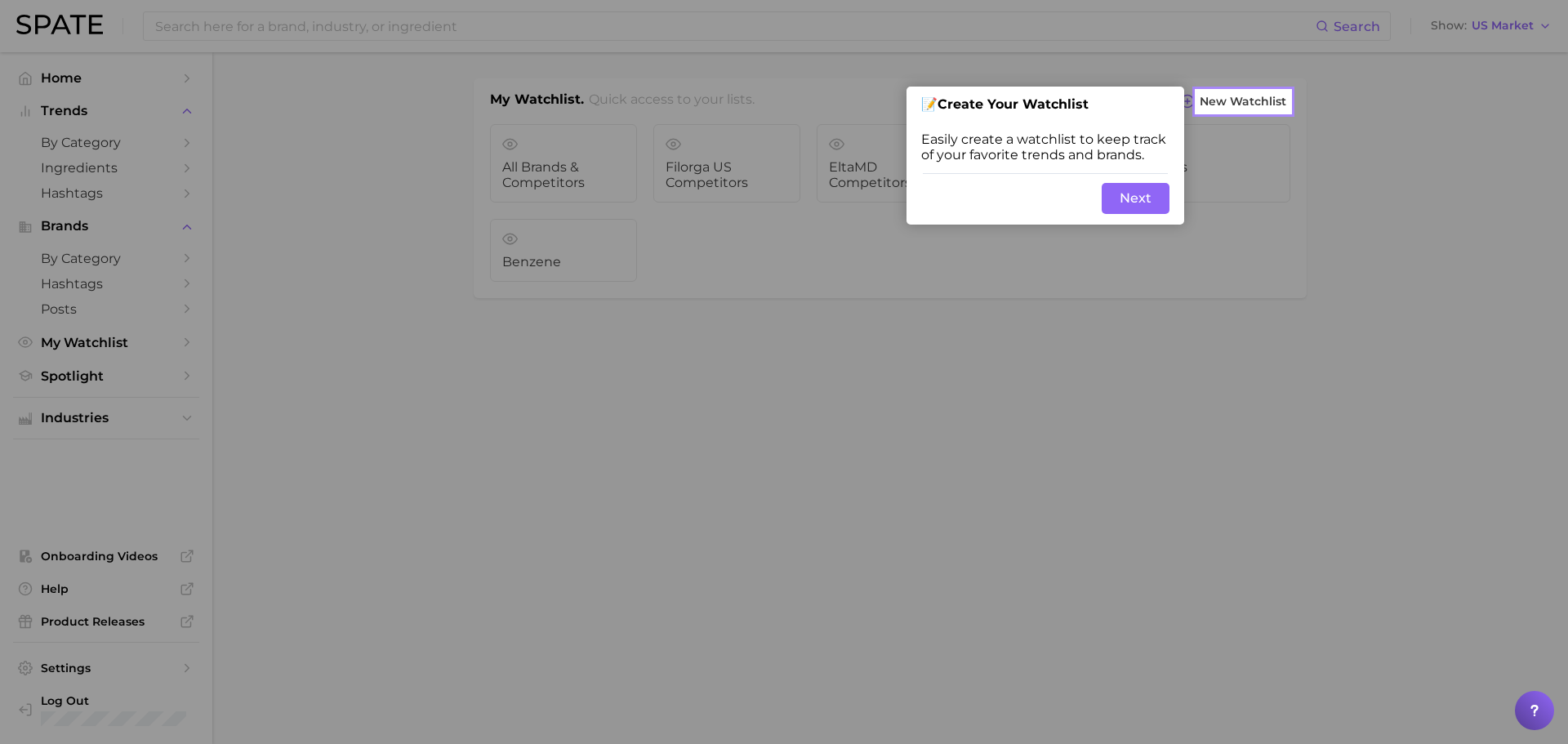
click at [1111, 198] on button "Next" at bounding box center [1136, 198] width 68 height 31
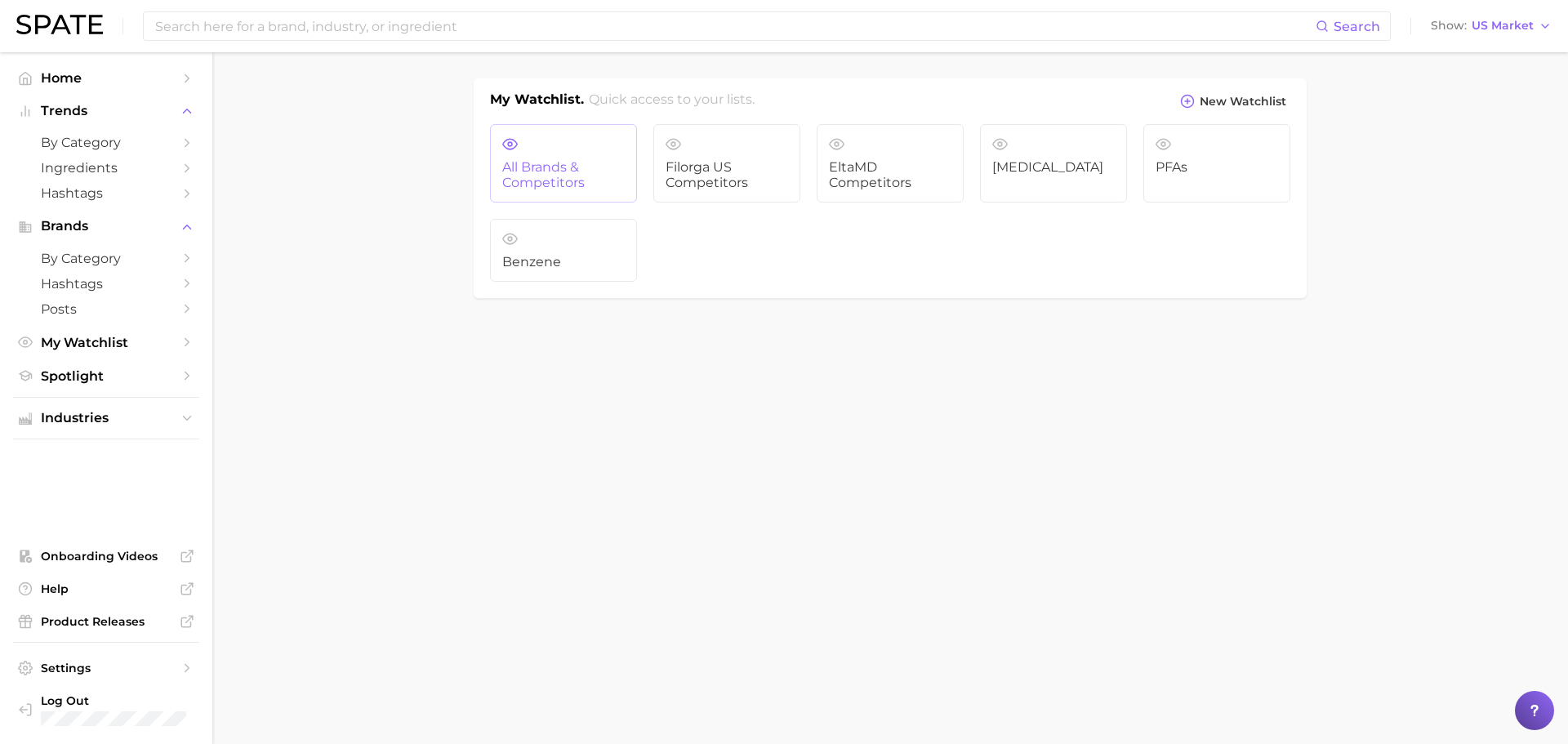
click at [577, 186] on span "All Brands & Competitors" at bounding box center [563, 176] width 123 height 30
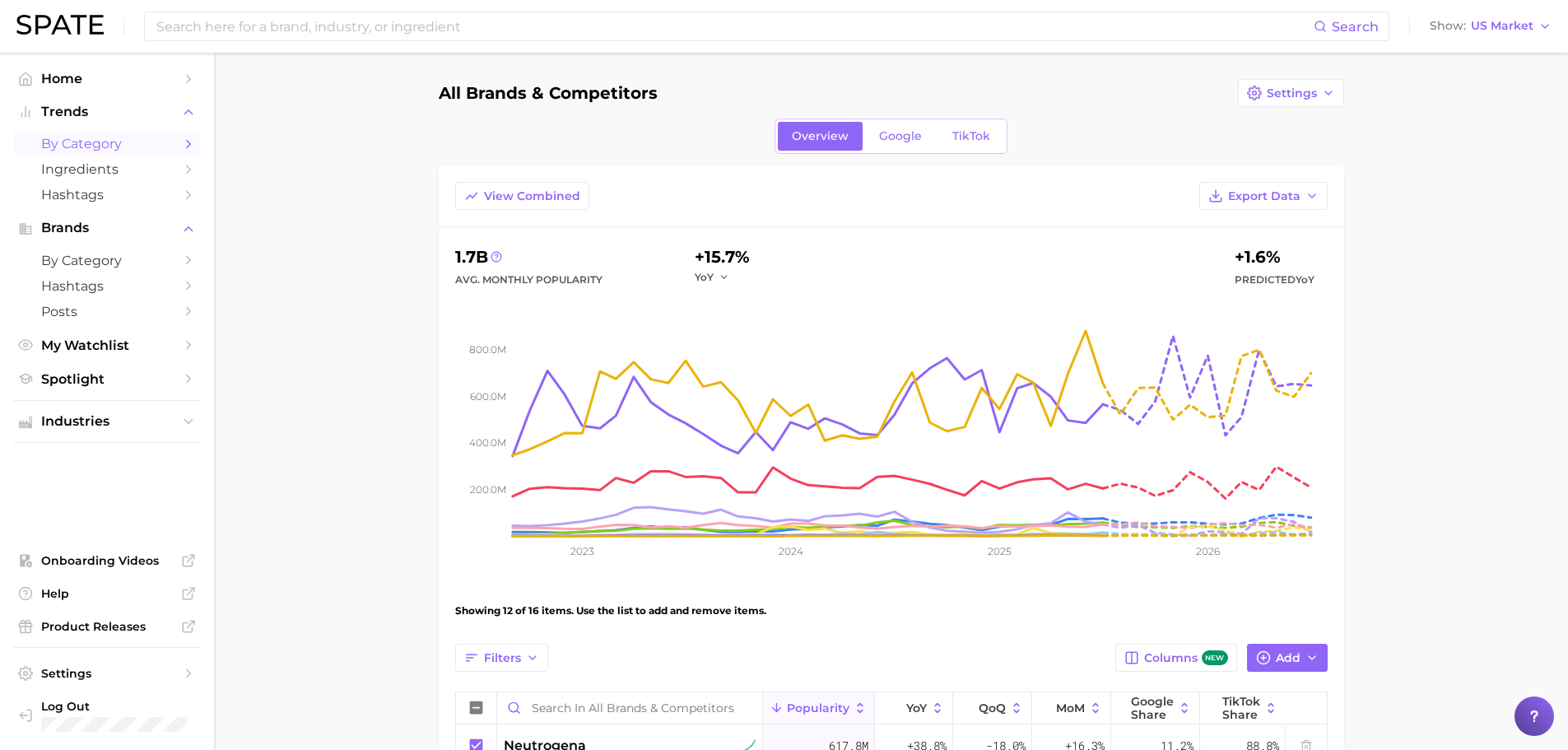
click at [107, 150] on span "by Category" at bounding box center [107, 144] width 132 height 15
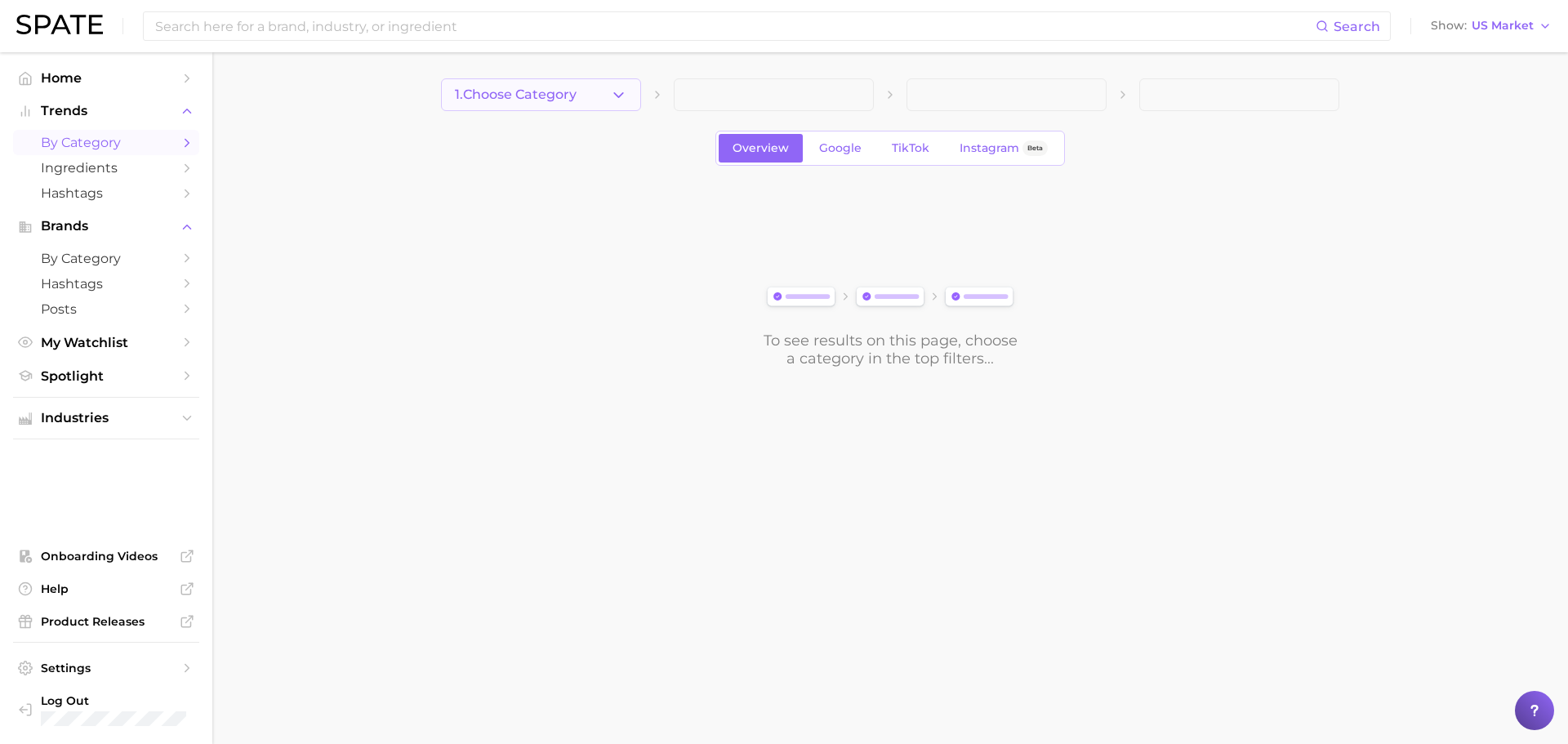
click at [599, 98] on button "1. Choose Category" at bounding box center [541, 94] width 200 height 33
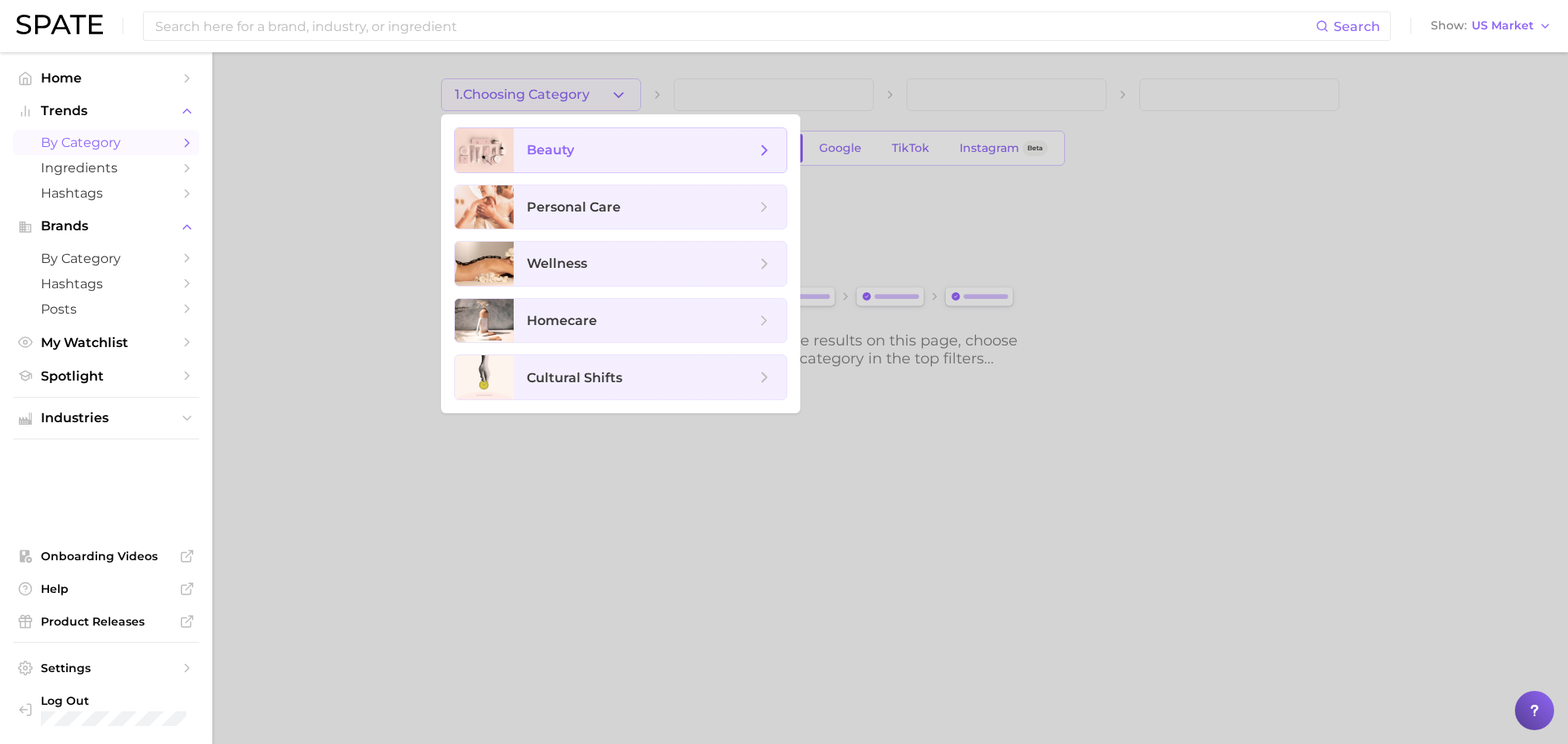
click at [589, 145] on span "beauty" at bounding box center [641, 149] width 228 height 18
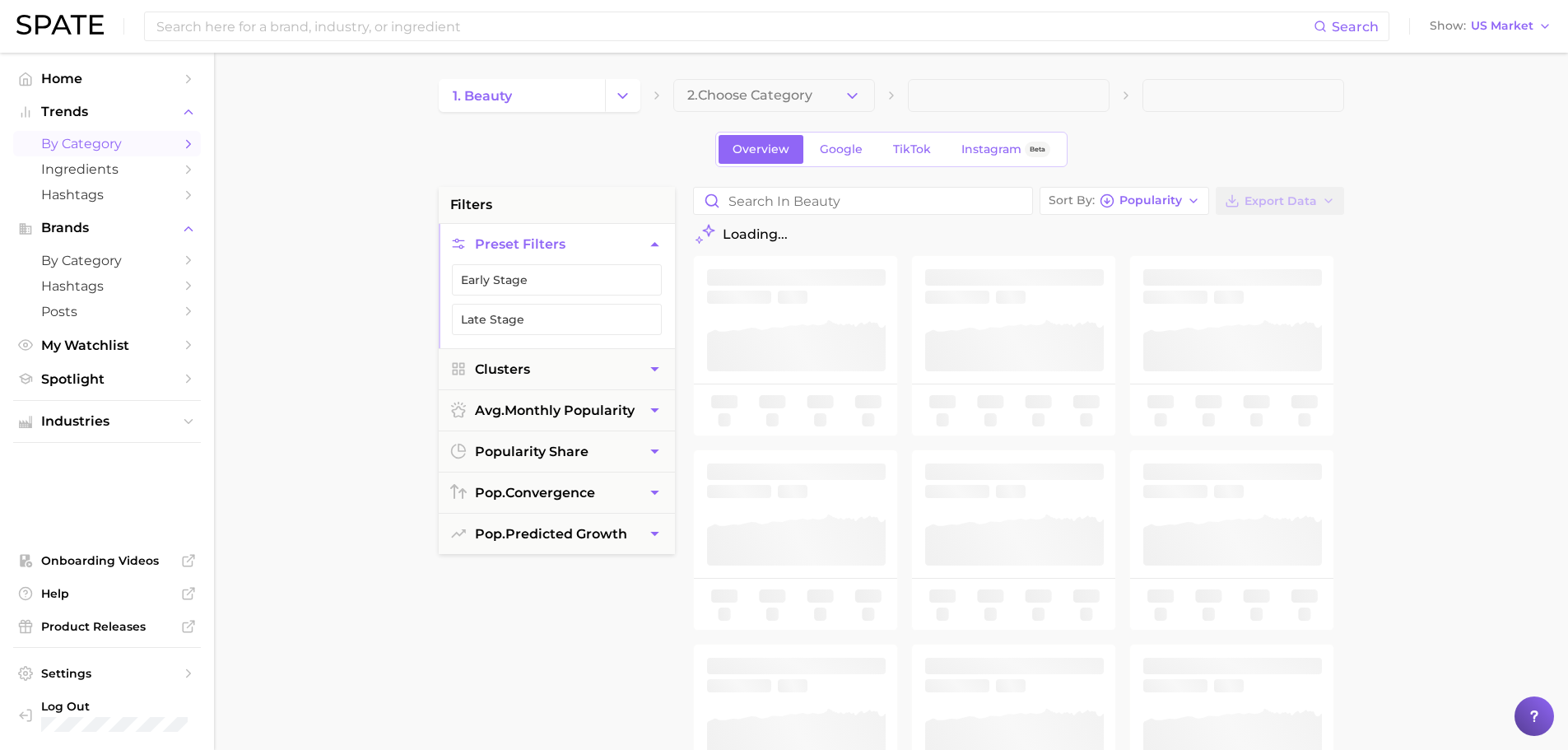
click at [796, 97] on span "2. Choose Category" at bounding box center [750, 96] width 125 height 15
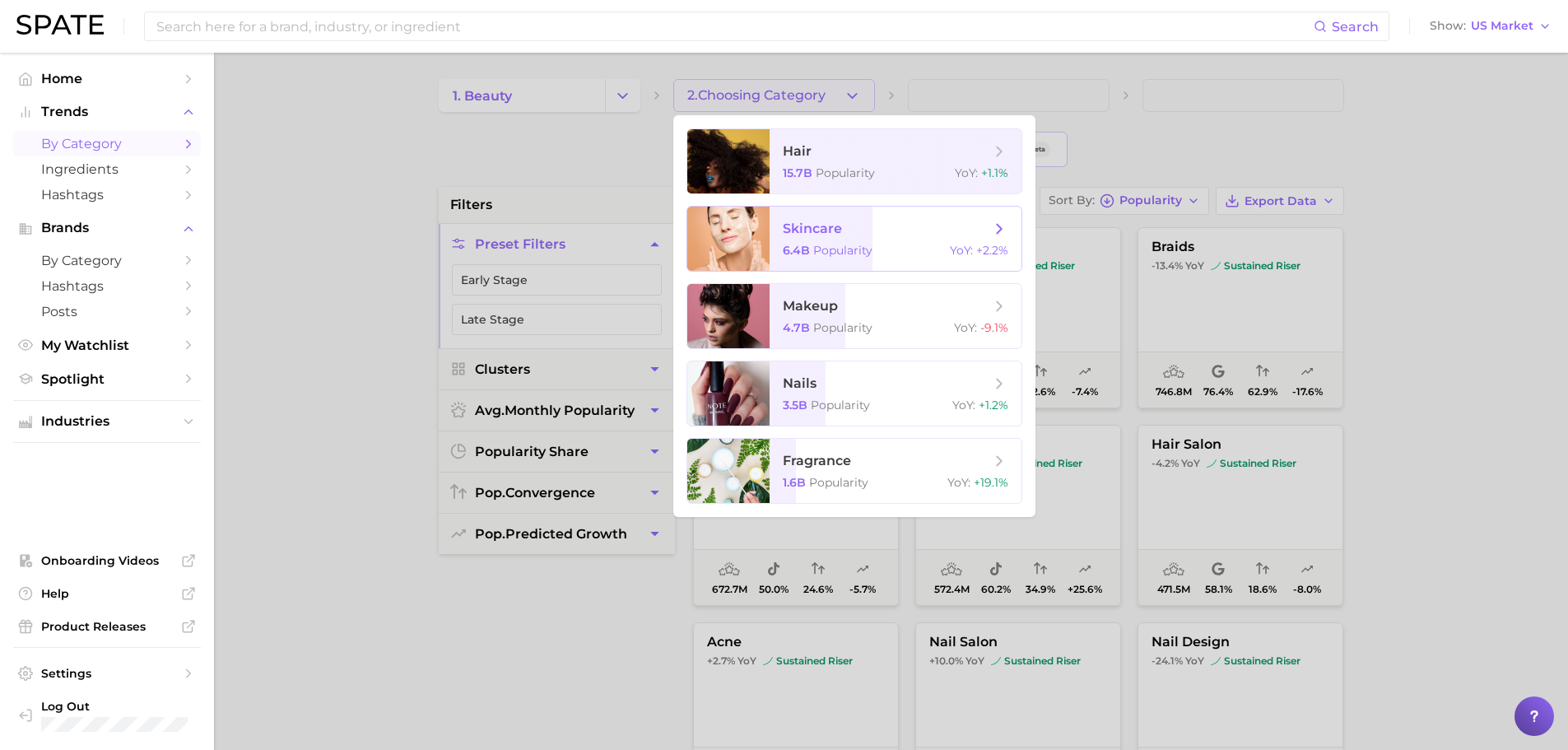
click at [800, 228] on span "skincare" at bounding box center [812, 229] width 59 height 15
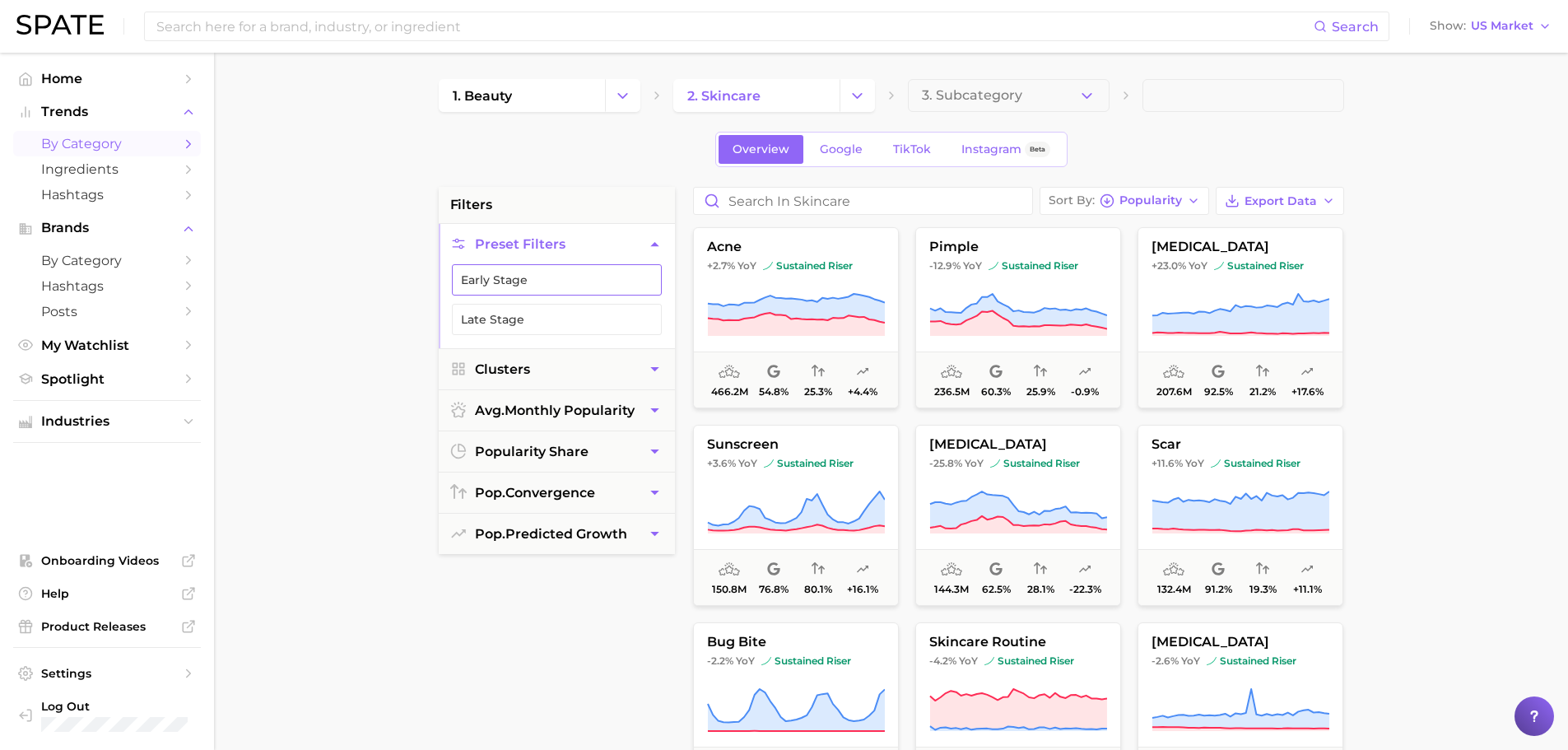
click at [506, 276] on button "Early Stage" at bounding box center [557, 279] width 210 height 31
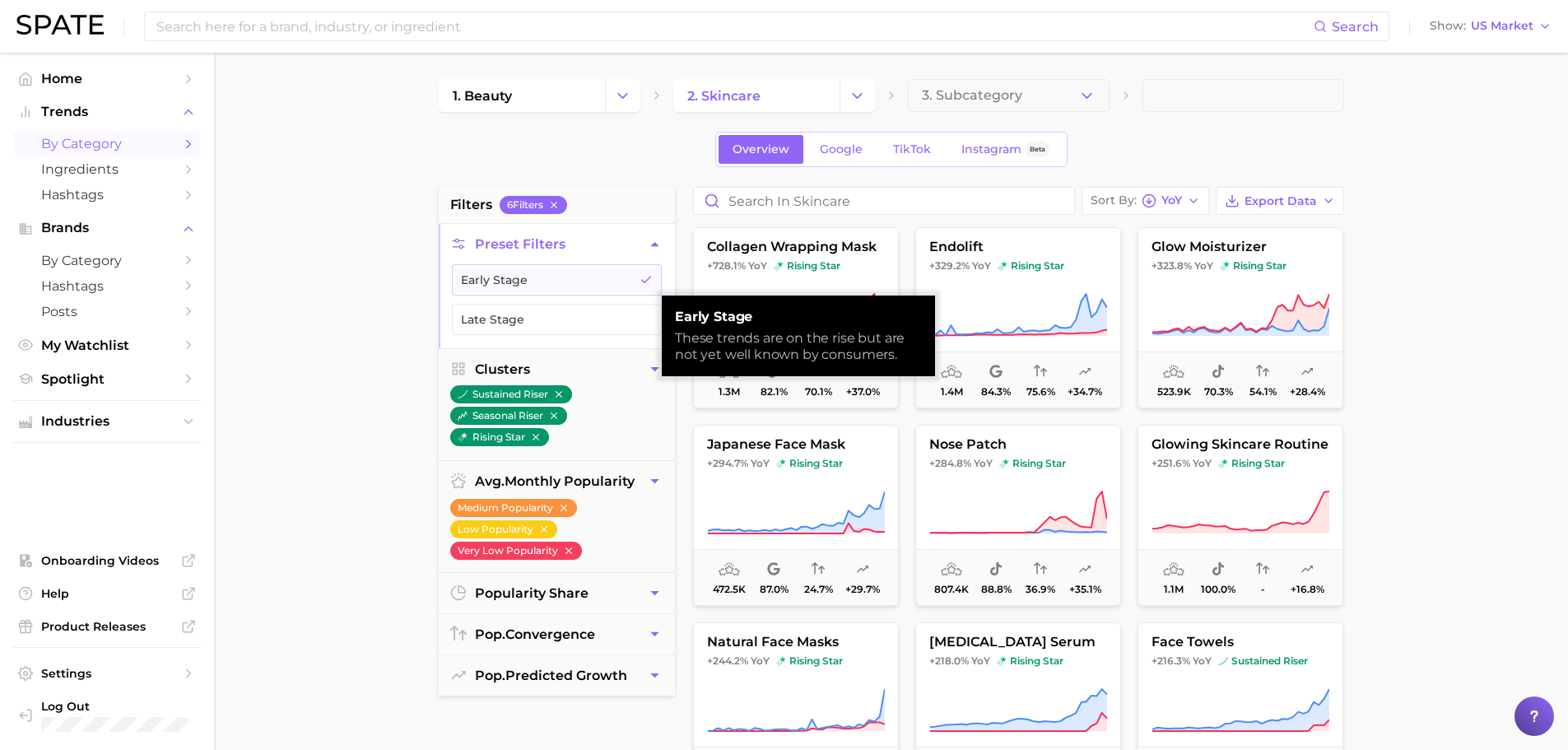
click at [1446, 316] on main "1. beauty 2. skincare 3. Subcategory Overview Google TikTok Instagram Beta filt…" at bounding box center [891, 677] width 1355 height 1249
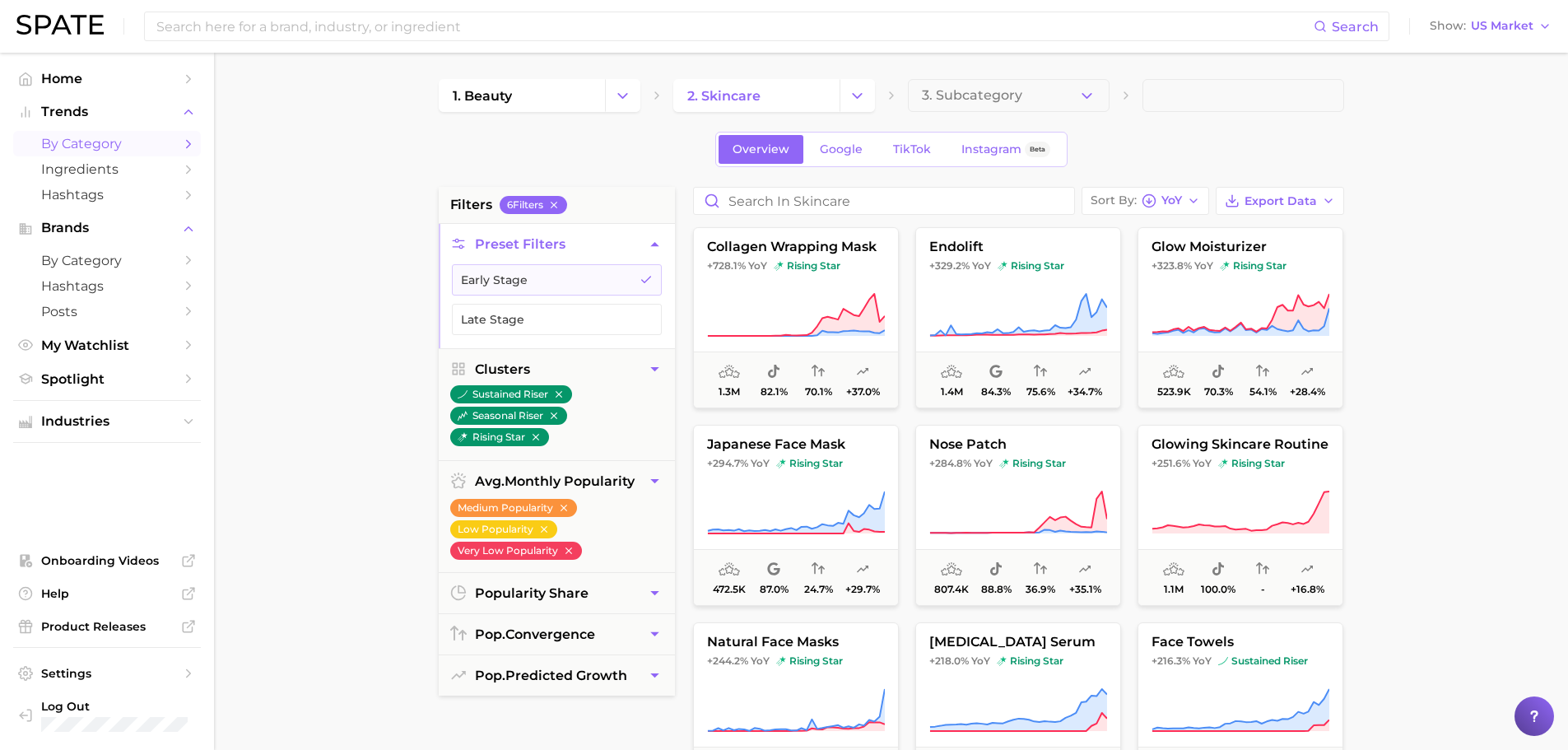
click at [371, 378] on main "1. beauty 2. skincare 3. Subcategory Overview Google TikTok Instagram Beta filt…" at bounding box center [891, 677] width 1355 height 1249
